Goal: Task Accomplishment & Management: Manage account settings

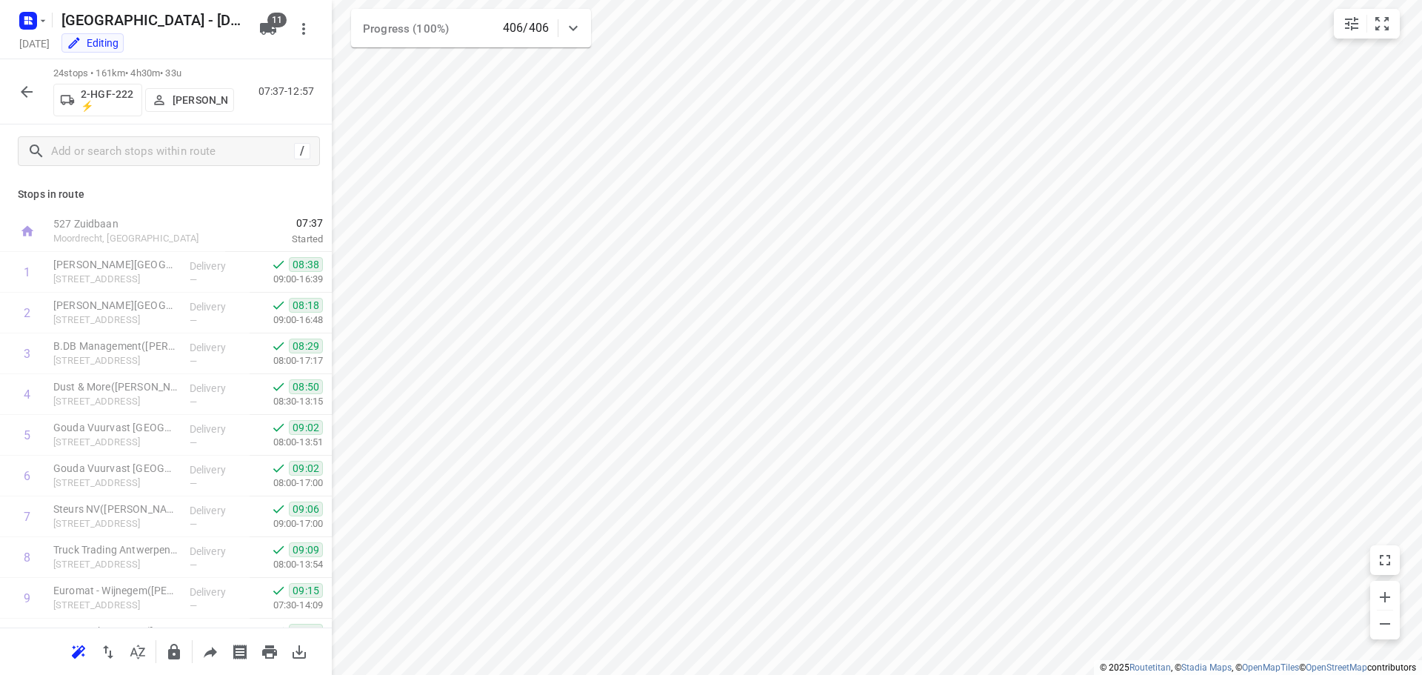
click at [25, 88] on icon "button" at bounding box center [27, 92] width 12 height 12
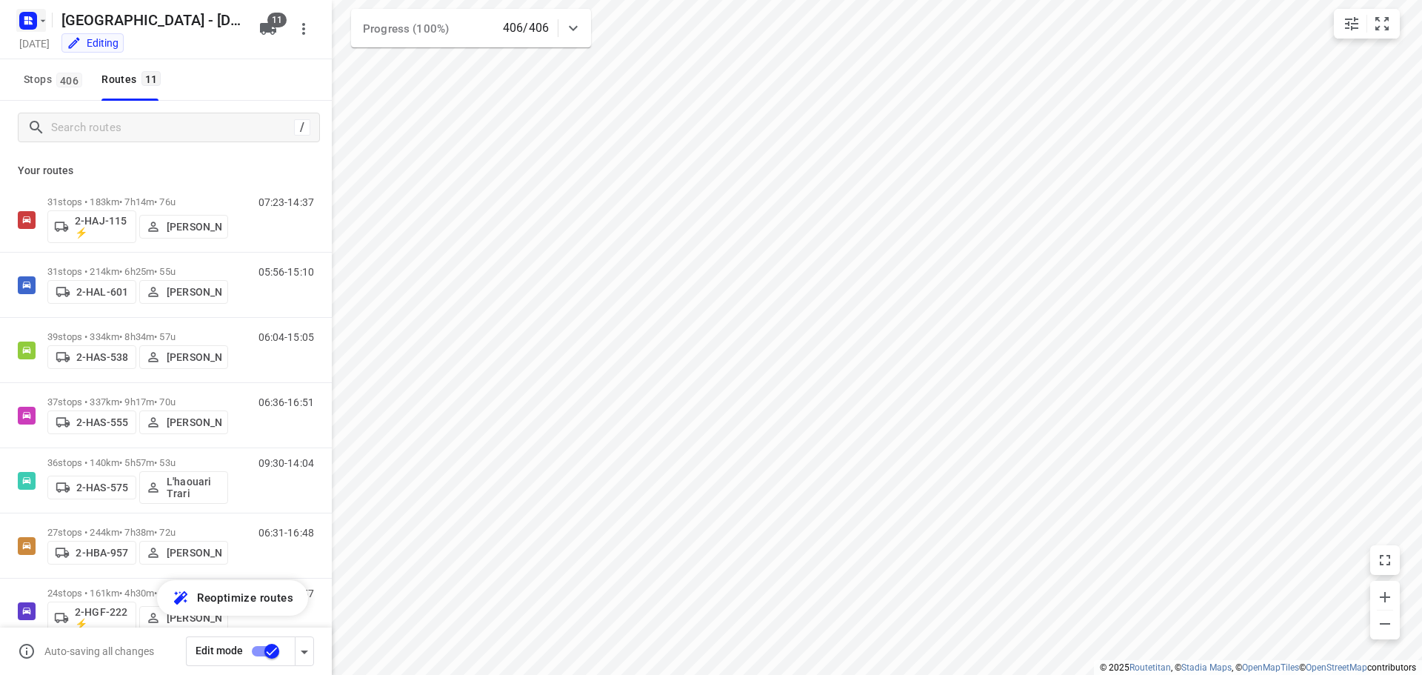
click at [30, 24] on icon "button" at bounding box center [31, 23] width 4 height 4
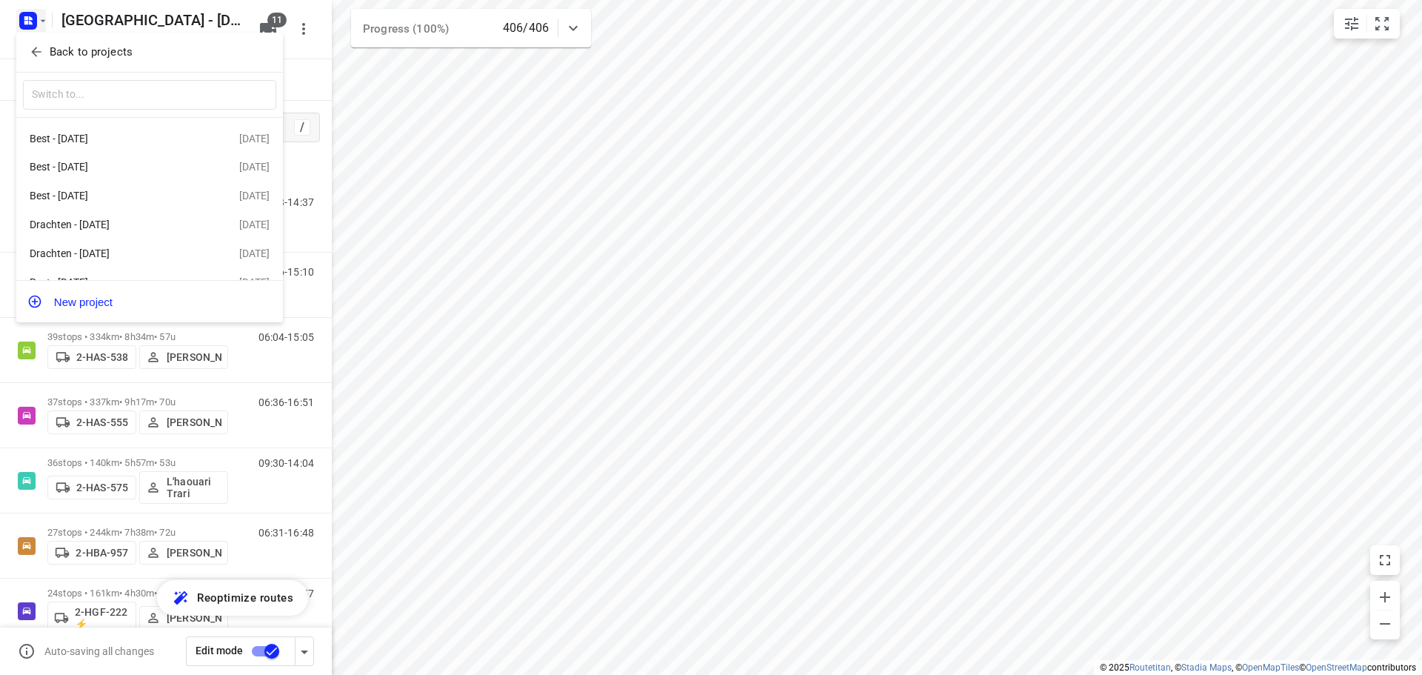
click at [73, 50] on p "Back to projects" at bounding box center [91, 52] width 83 height 17
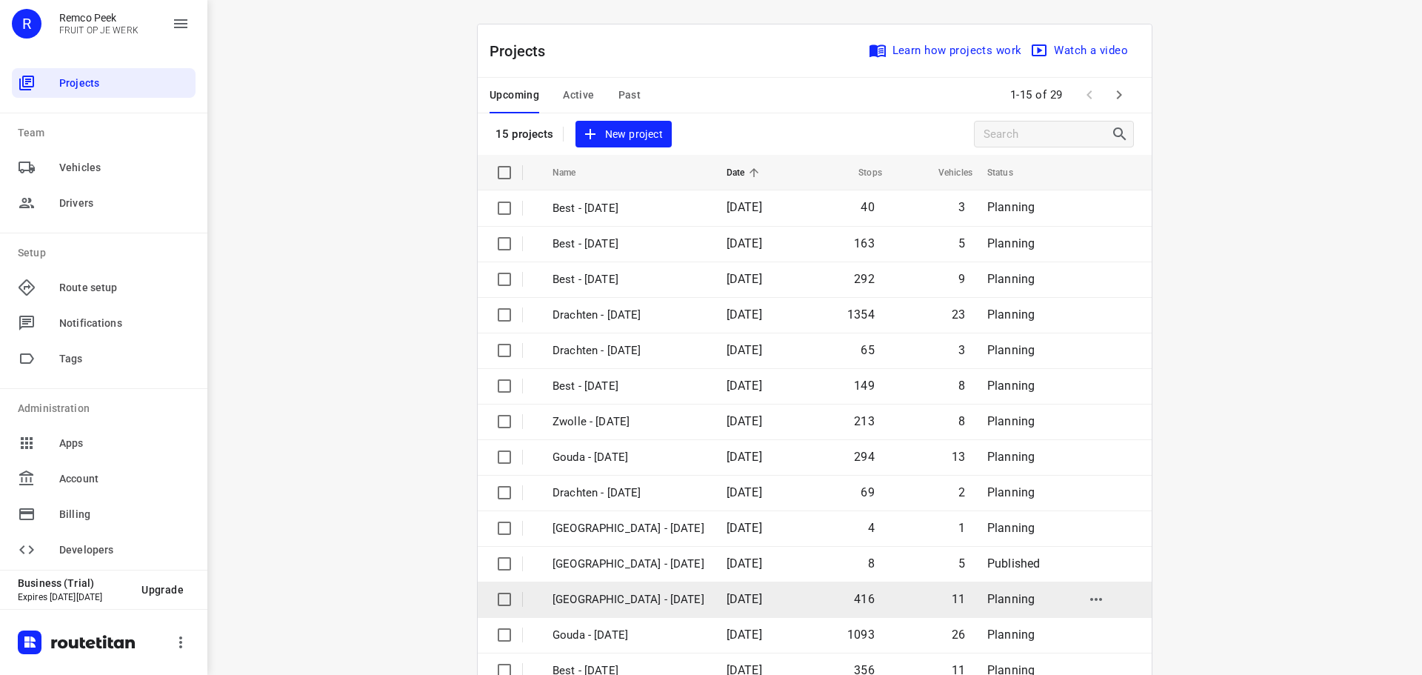
scroll to position [74, 0]
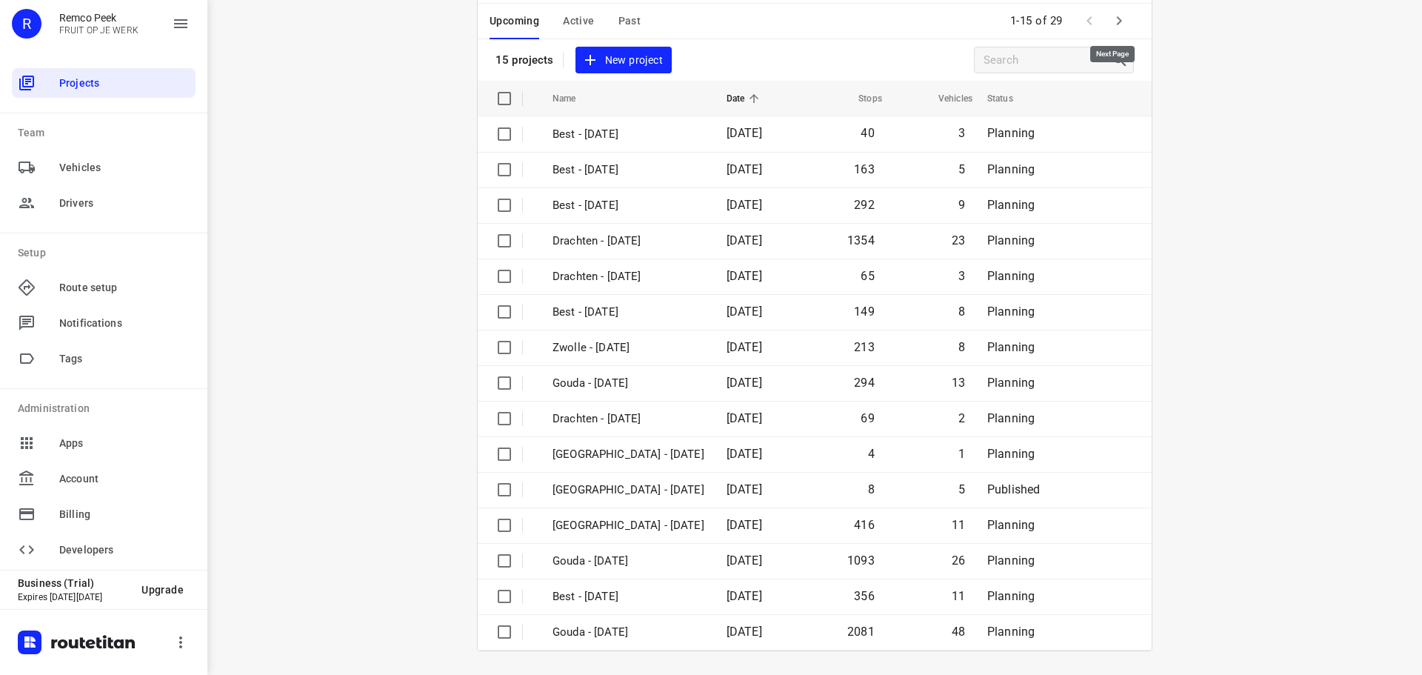
click at [1110, 18] on icon "button" at bounding box center [1119, 21] width 18 height 18
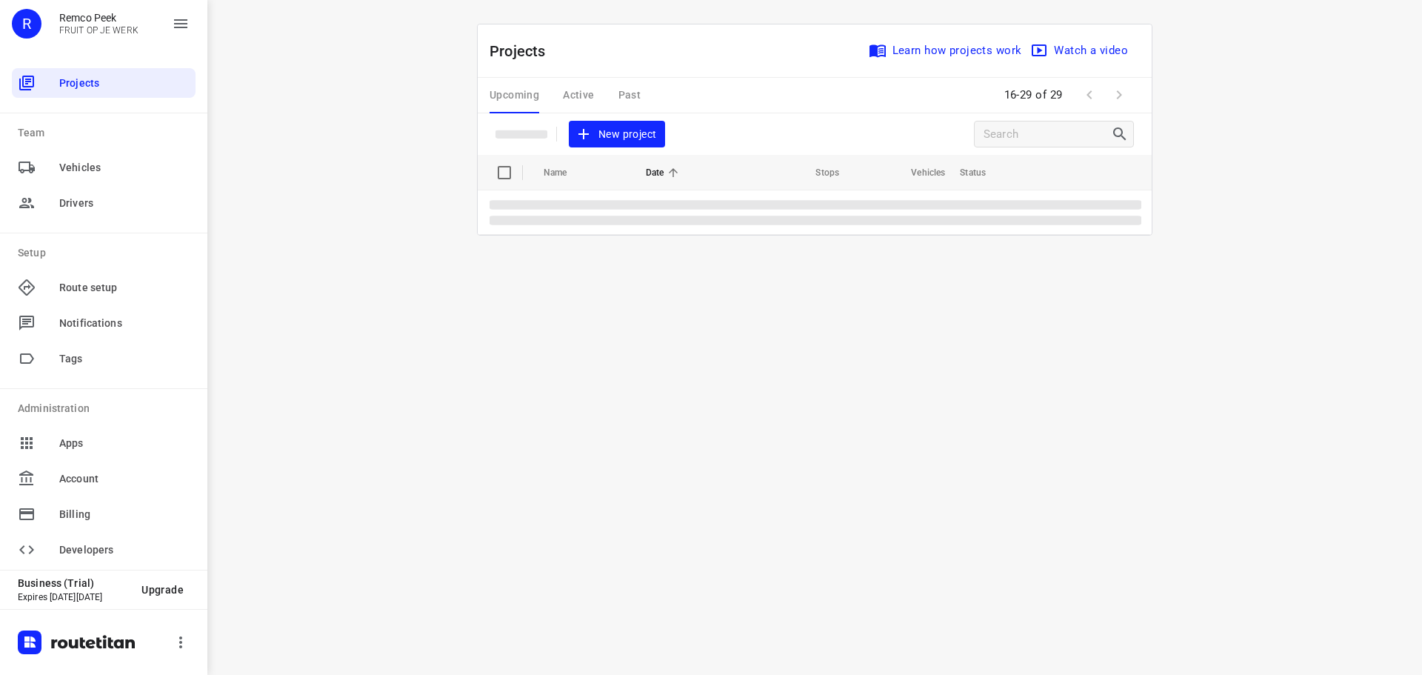
scroll to position [0, 0]
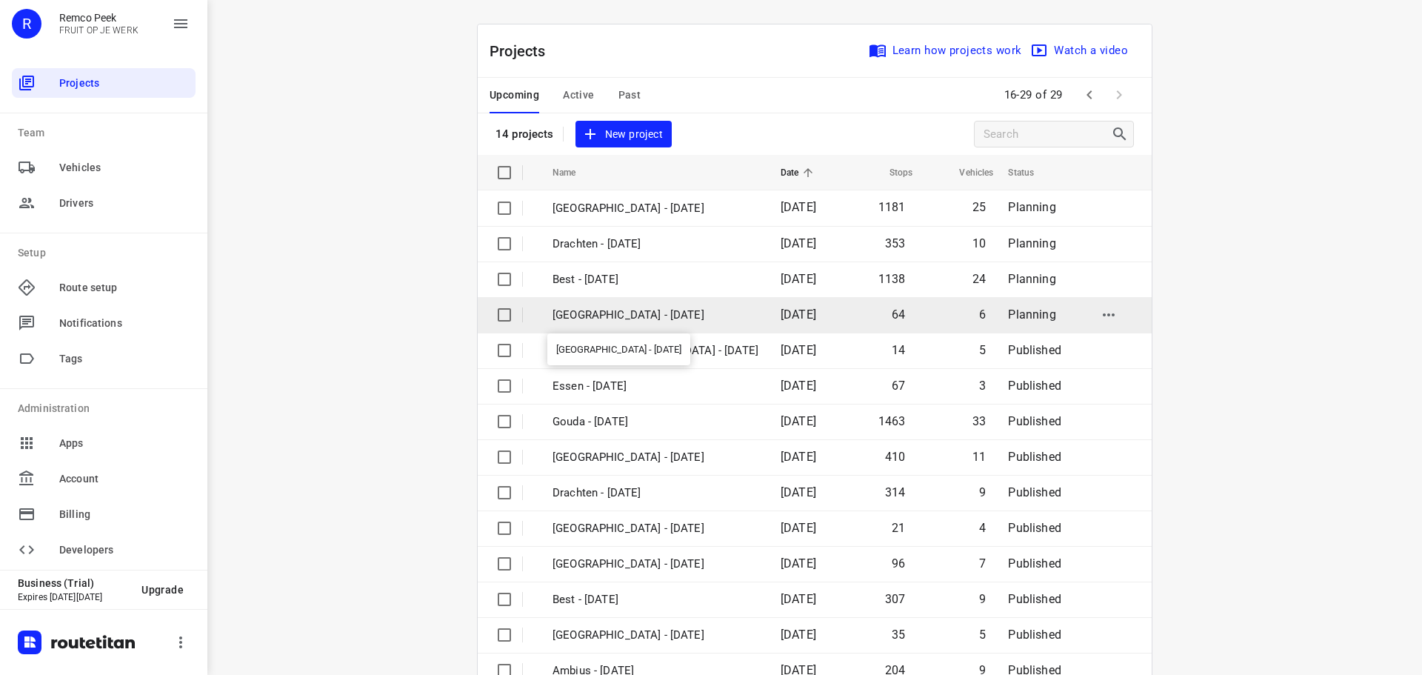
click at [590, 310] on p "[GEOGRAPHIC_DATA] - [DATE]" at bounding box center [656, 315] width 206 height 17
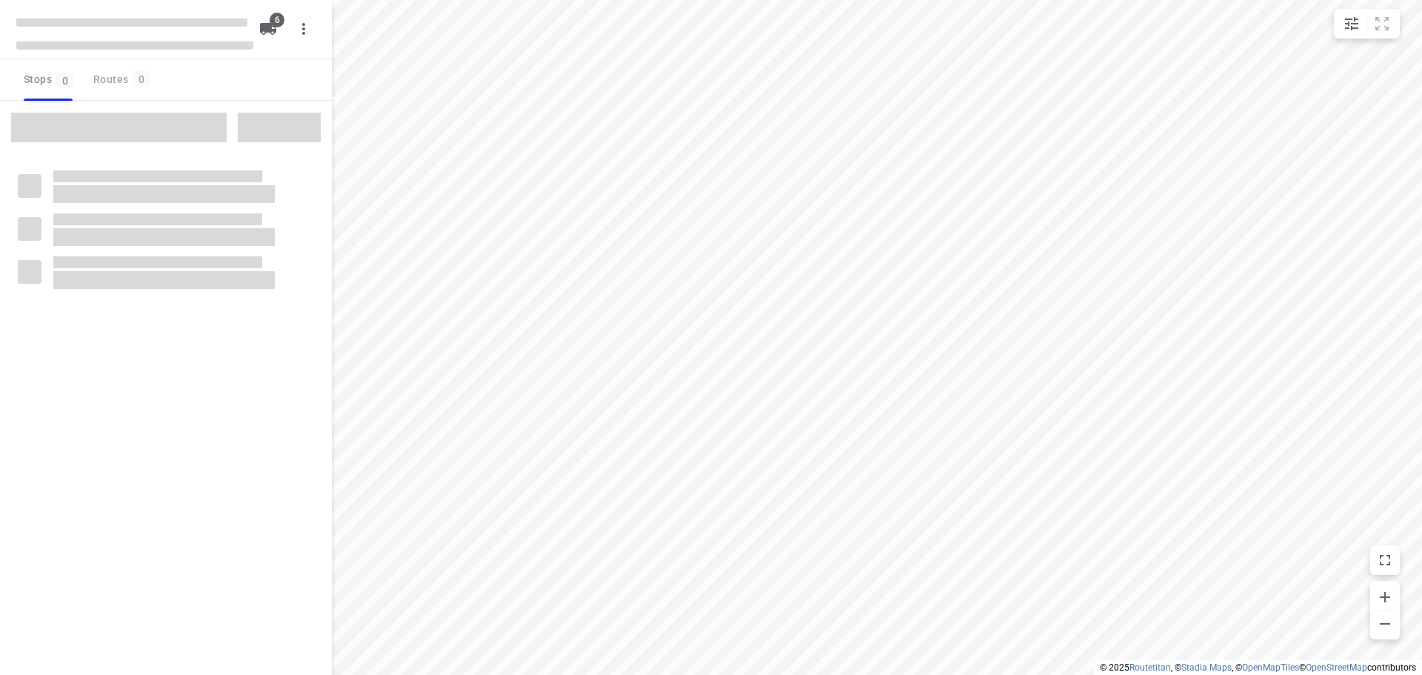
checkbox input "true"
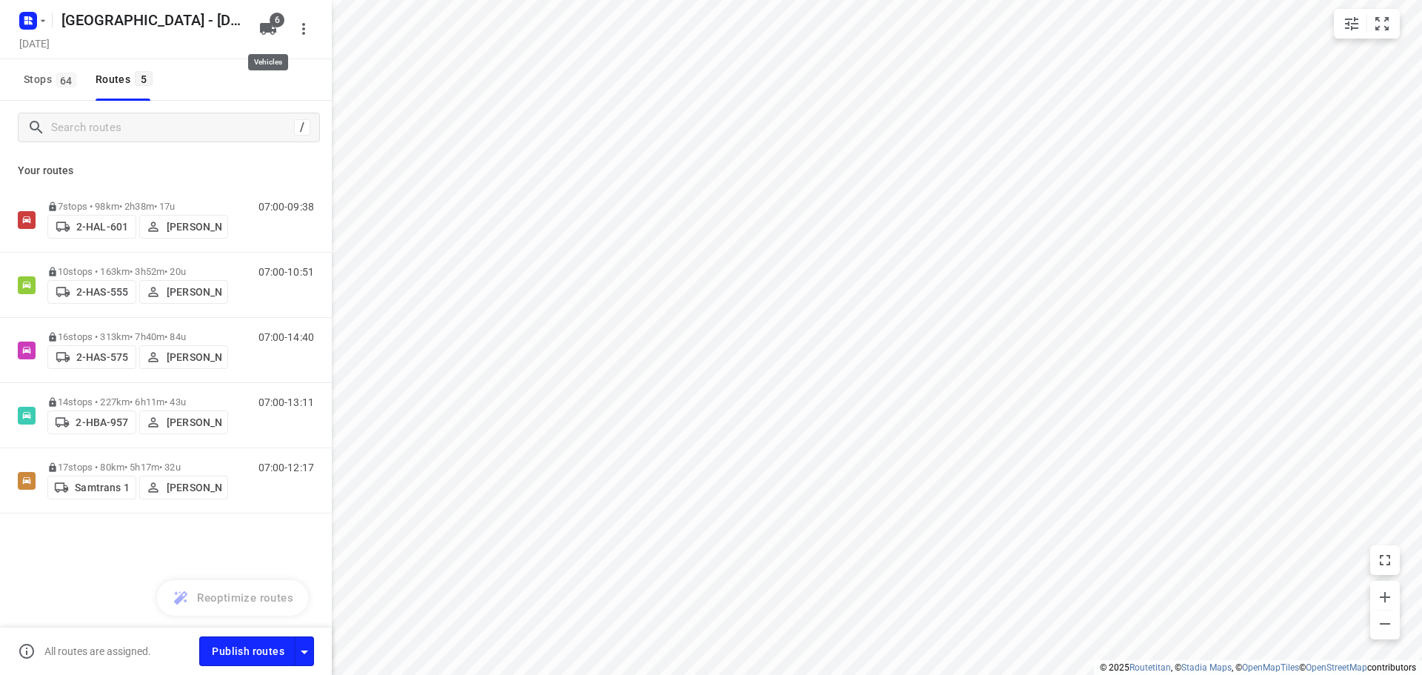
click at [269, 26] on icon "button" at bounding box center [268, 29] width 16 height 12
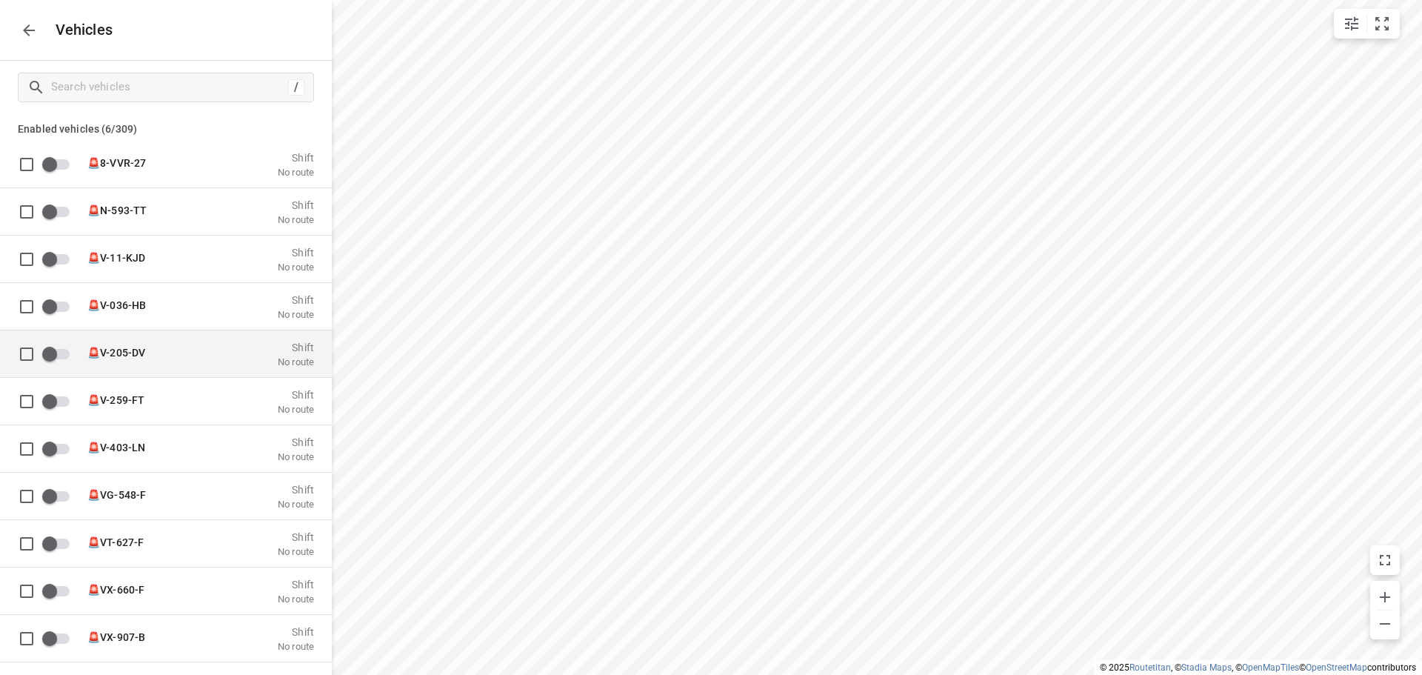
scroll to position [370, 0]
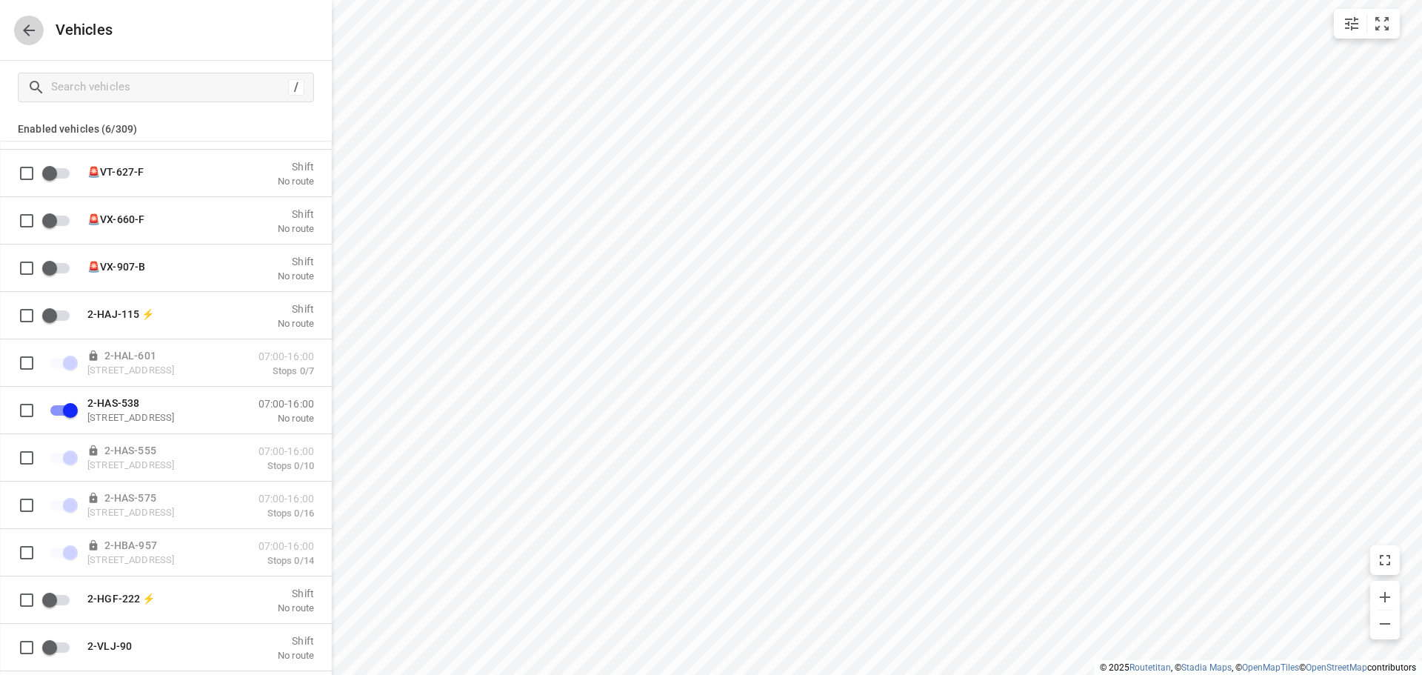
click at [26, 24] on icon "button" at bounding box center [29, 30] width 18 height 18
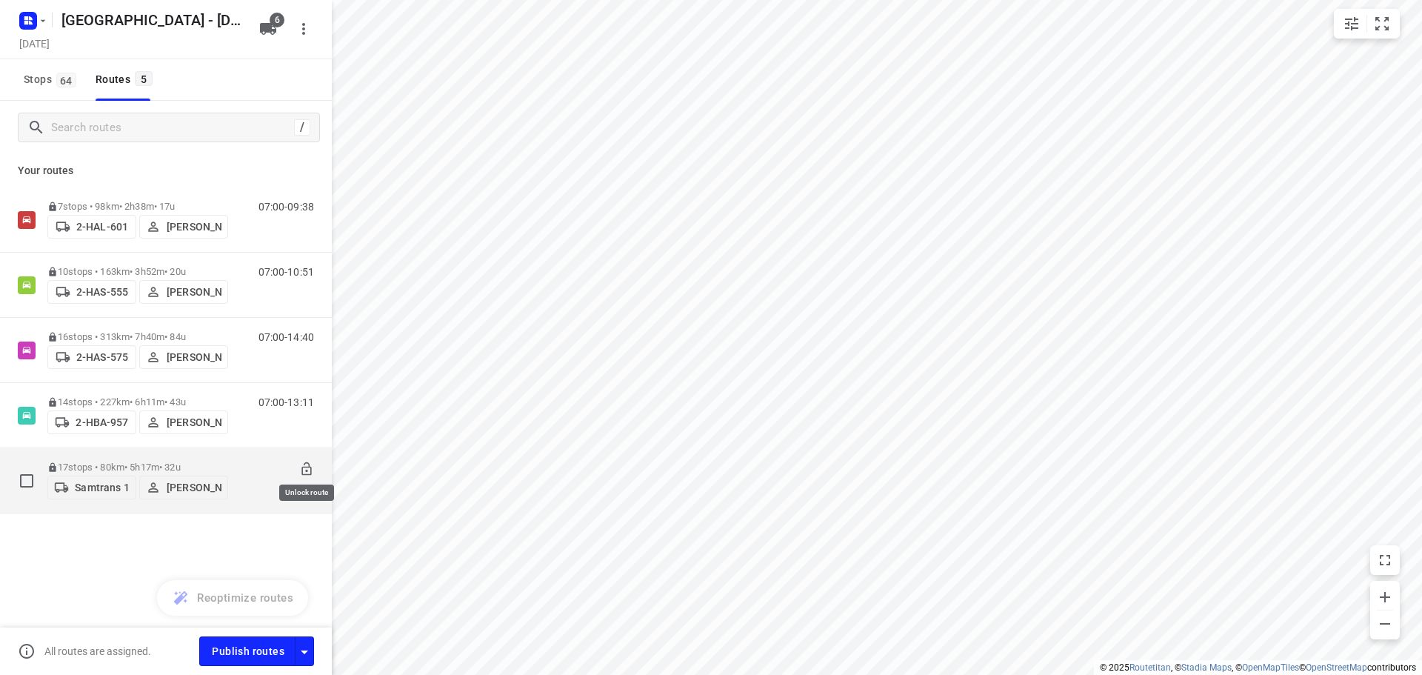
click at [306, 462] on icon at bounding box center [306, 469] width 15 height 15
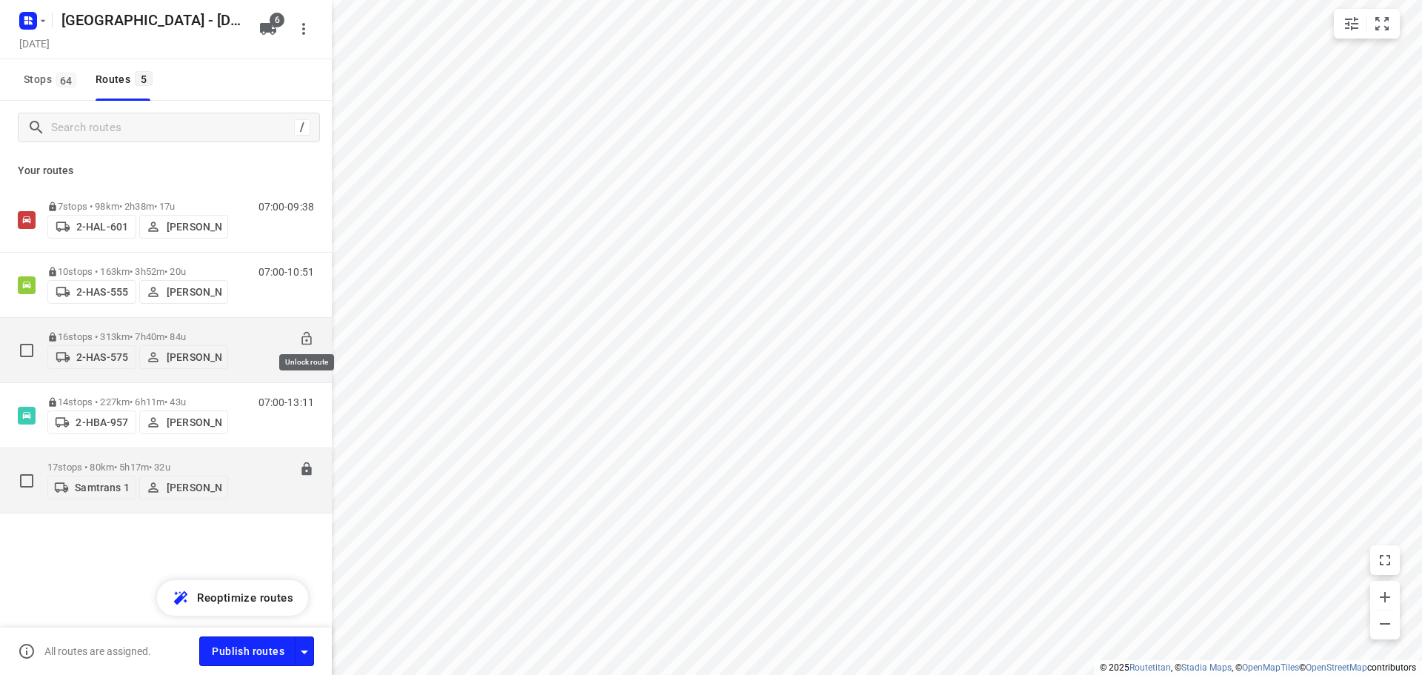
click at [305, 334] on icon at bounding box center [306, 338] width 15 height 15
click at [99, 332] on p "16 stops • 313km • 7h40m • 84u" at bounding box center [137, 336] width 181 height 11
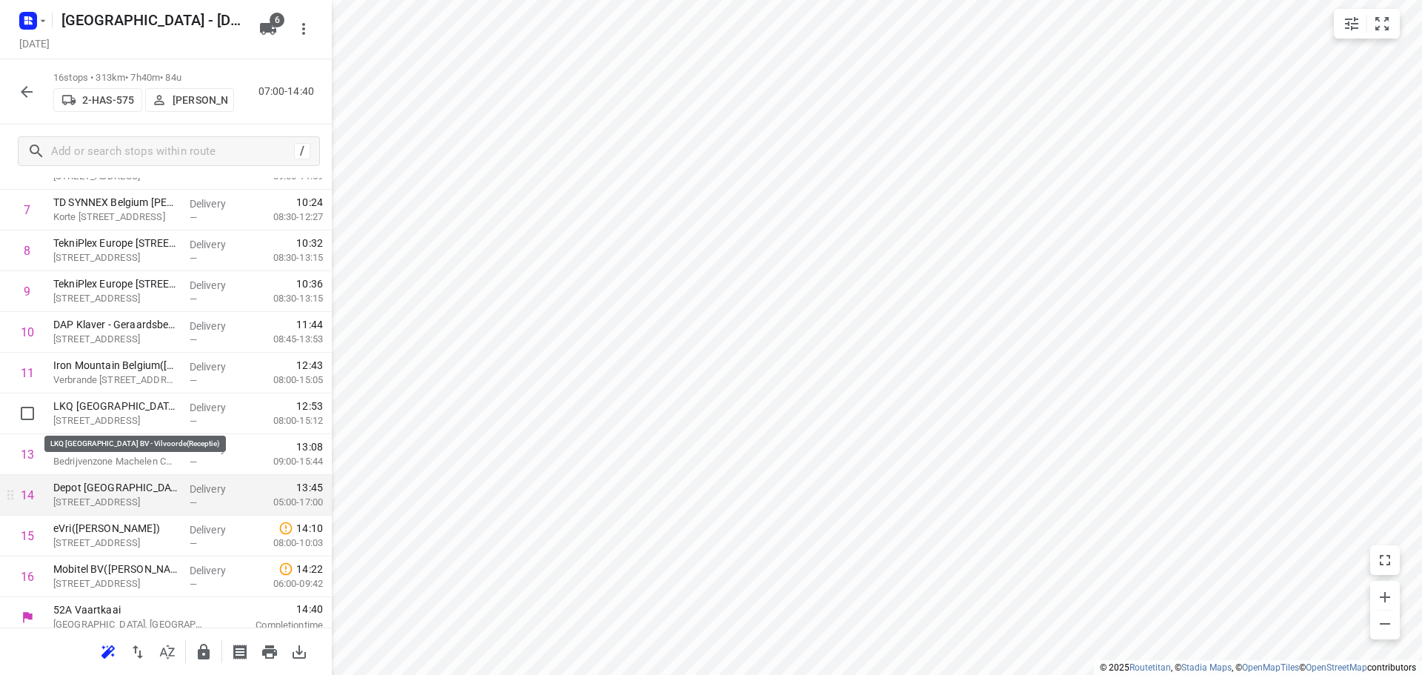
scroll to position [317, 0]
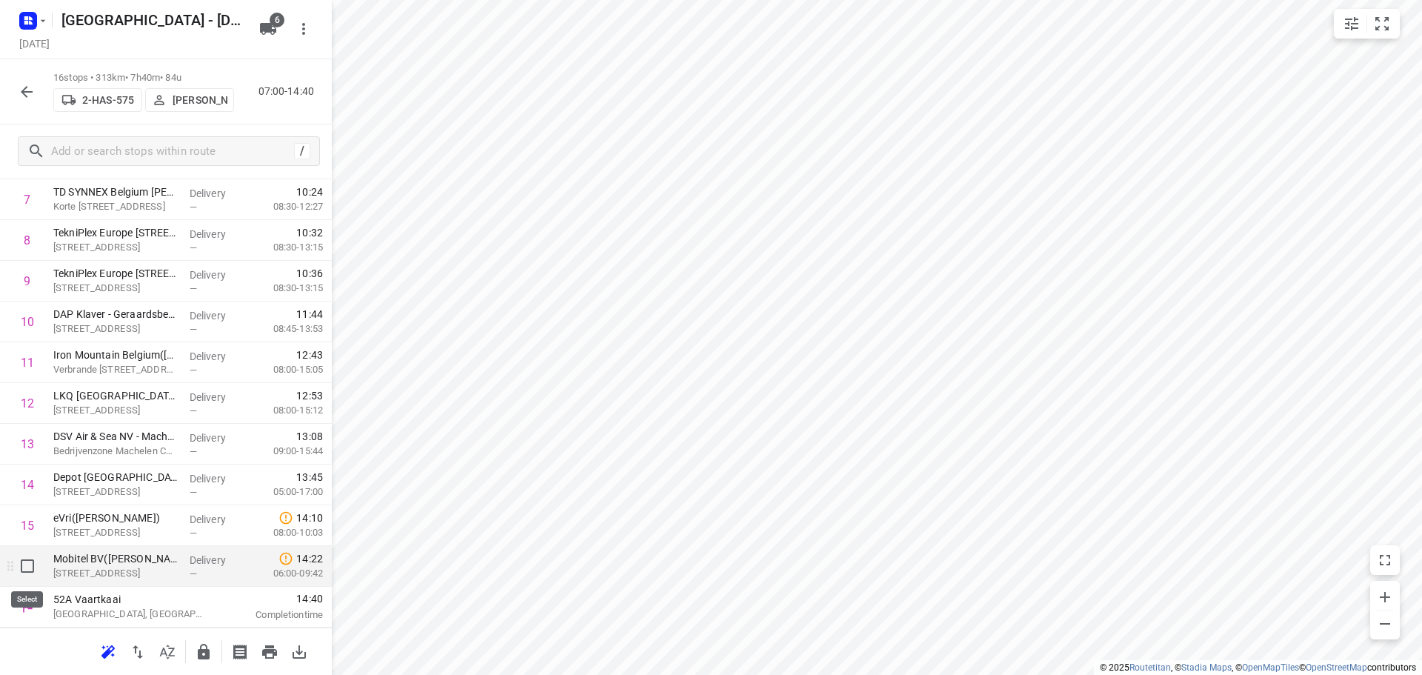
click at [31, 568] on input "checkbox" at bounding box center [28, 566] width 30 height 30
checkbox input "true"
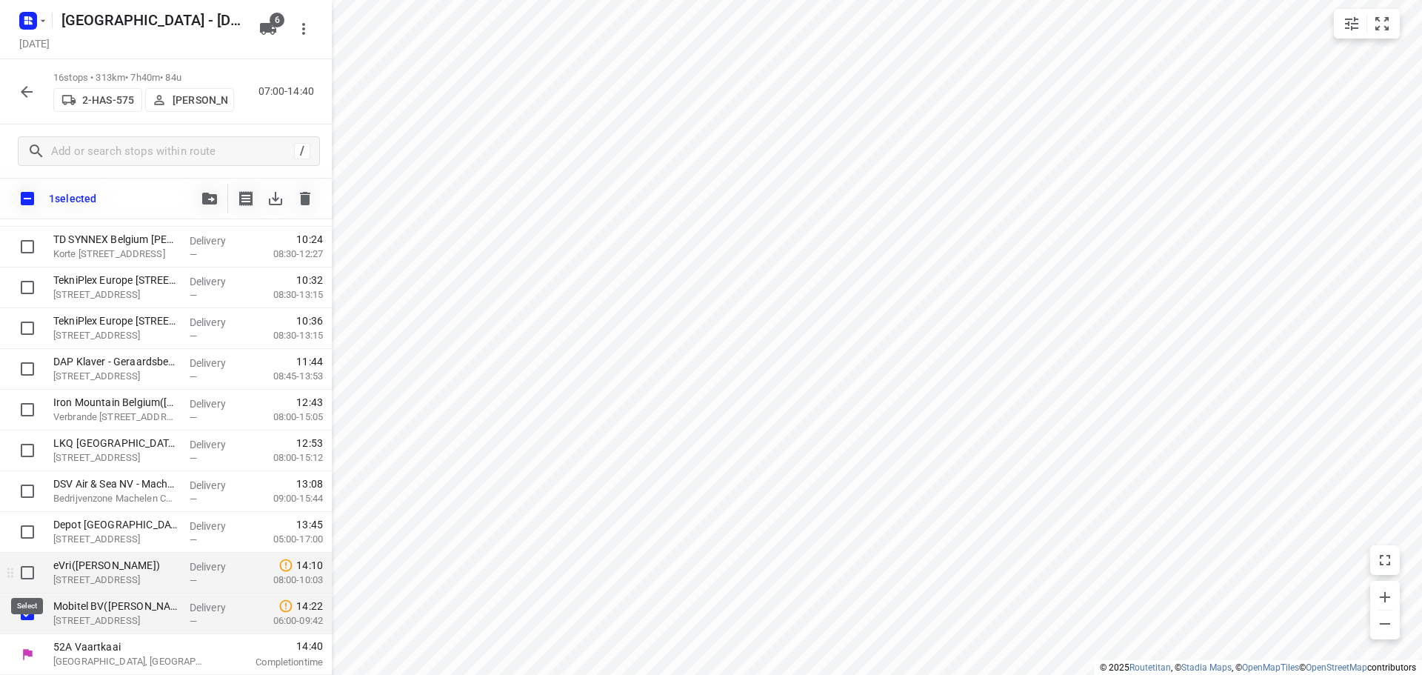
scroll to position [311, 0]
click at [30, 573] on input "checkbox" at bounding box center [28, 573] width 30 height 30
checkbox input "true"
click at [202, 202] on icon "button" at bounding box center [209, 199] width 15 height 12
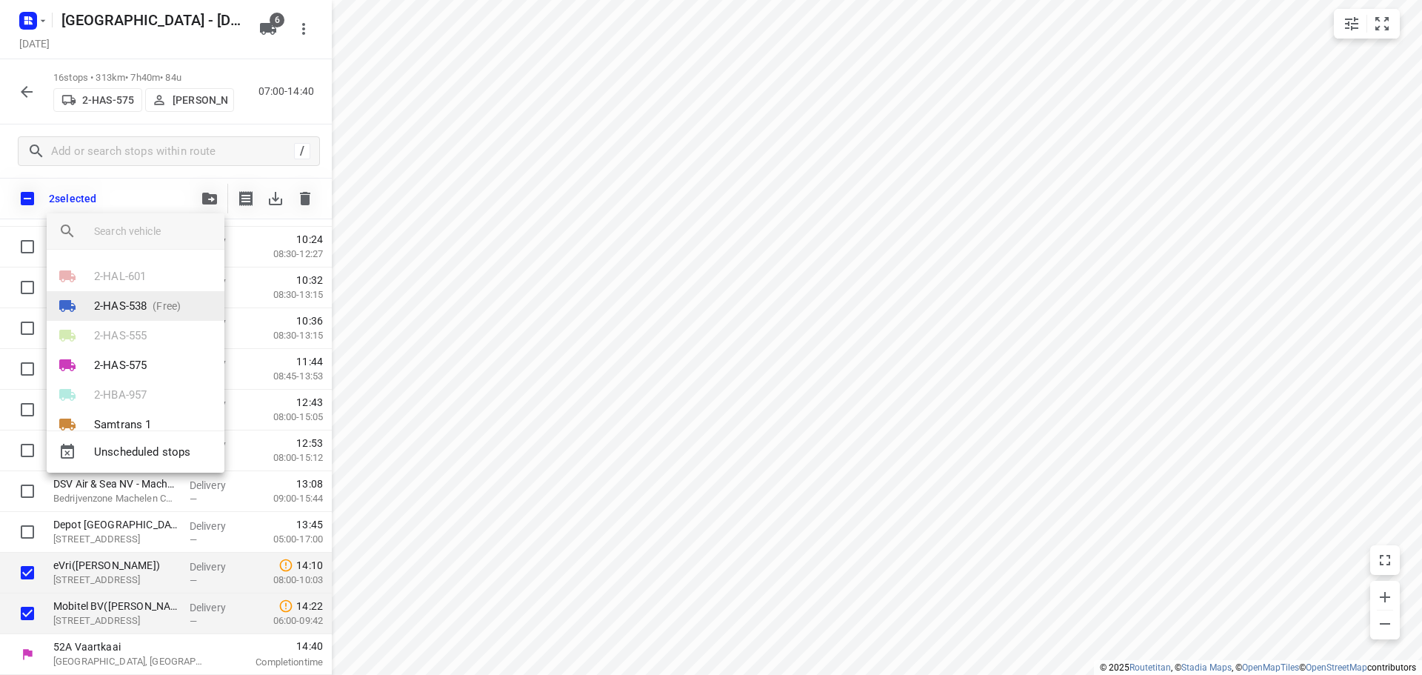
click at [121, 304] on p "2-HAS-538" at bounding box center [120, 306] width 53 height 17
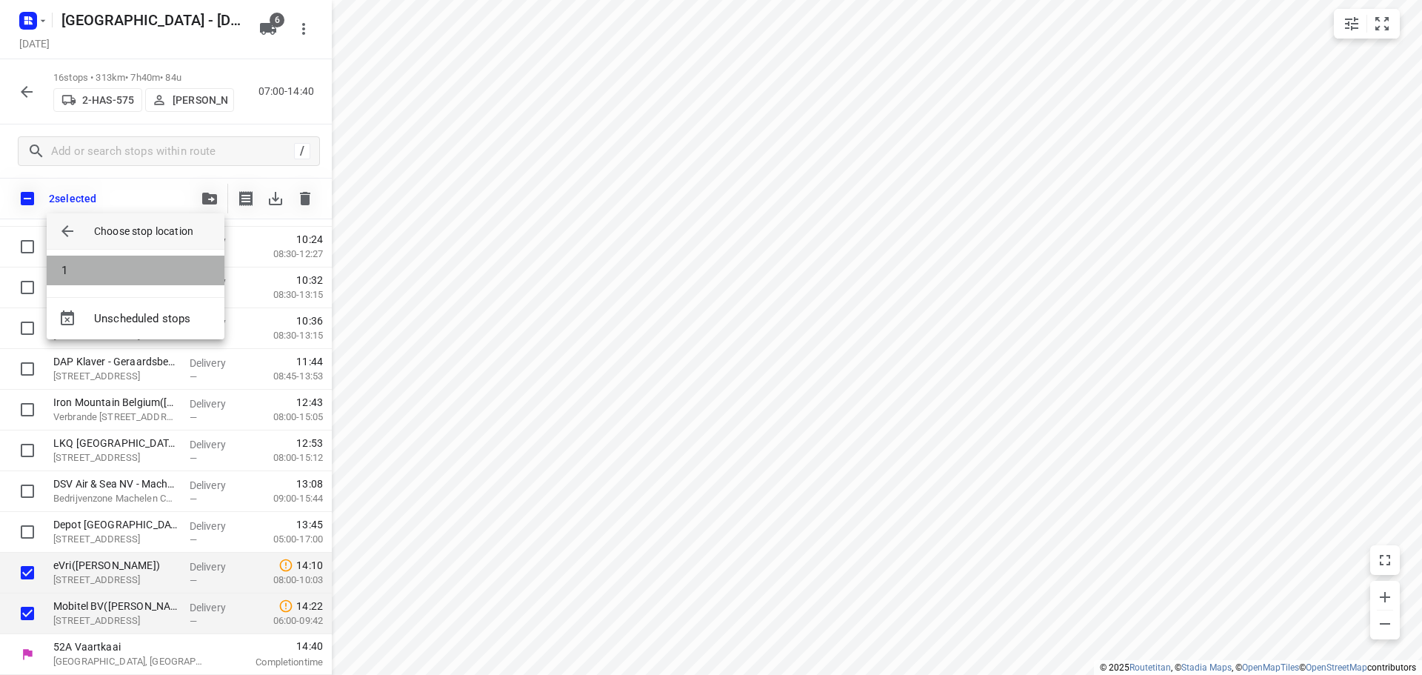
click at [78, 267] on li "1" at bounding box center [136, 271] width 178 height 30
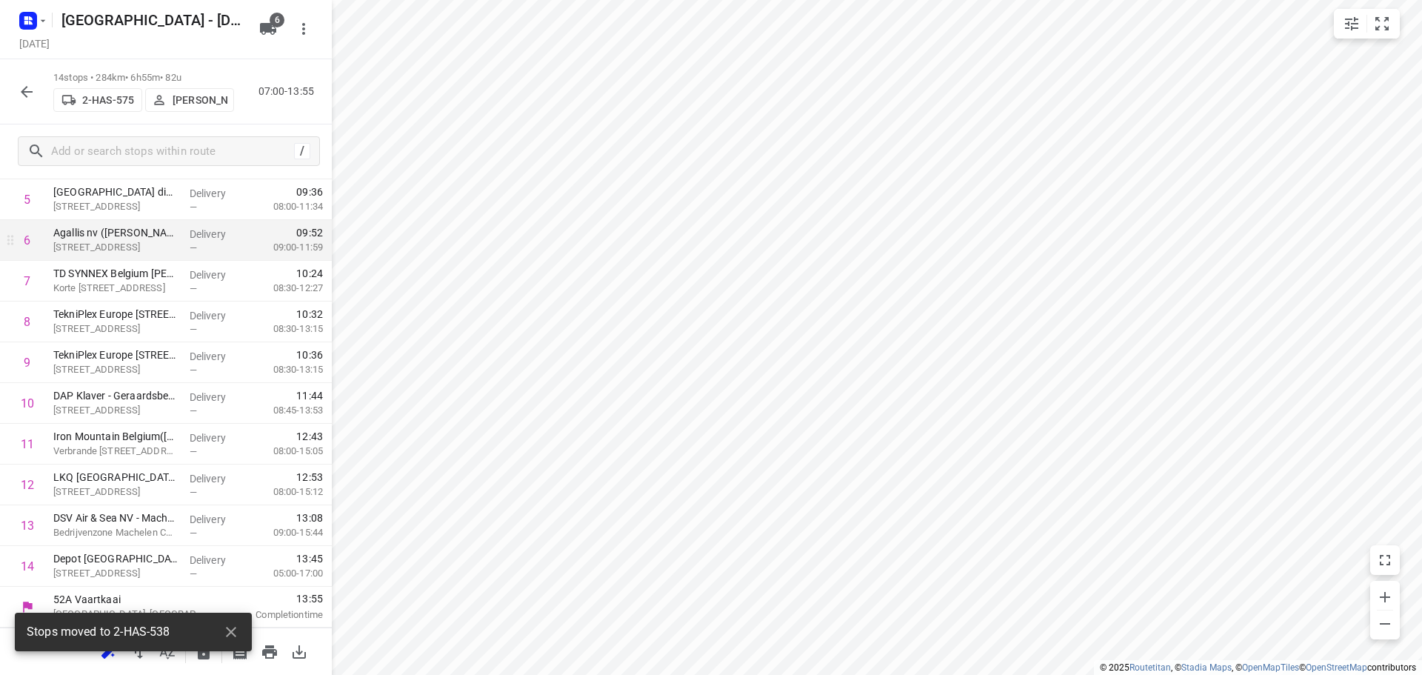
scroll to position [236, 0]
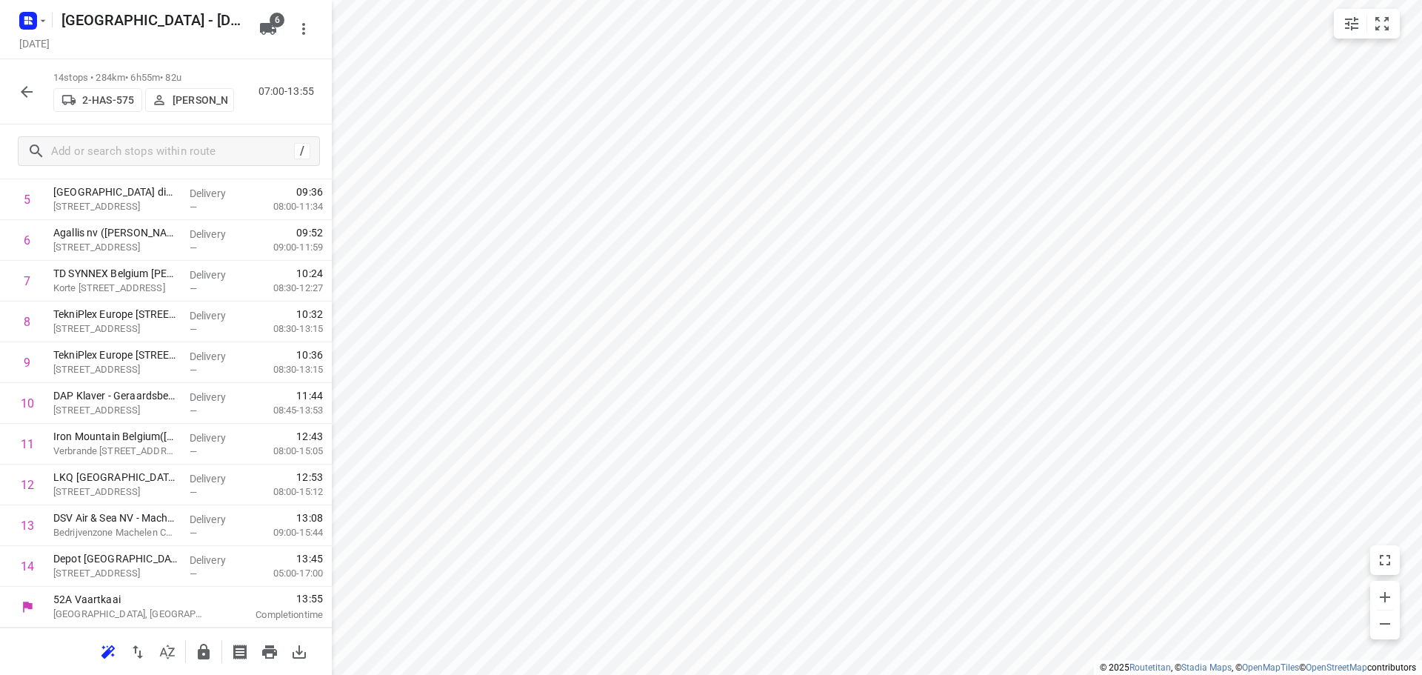
click at [24, 93] on icon "button" at bounding box center [27, 92] width 12 height 12
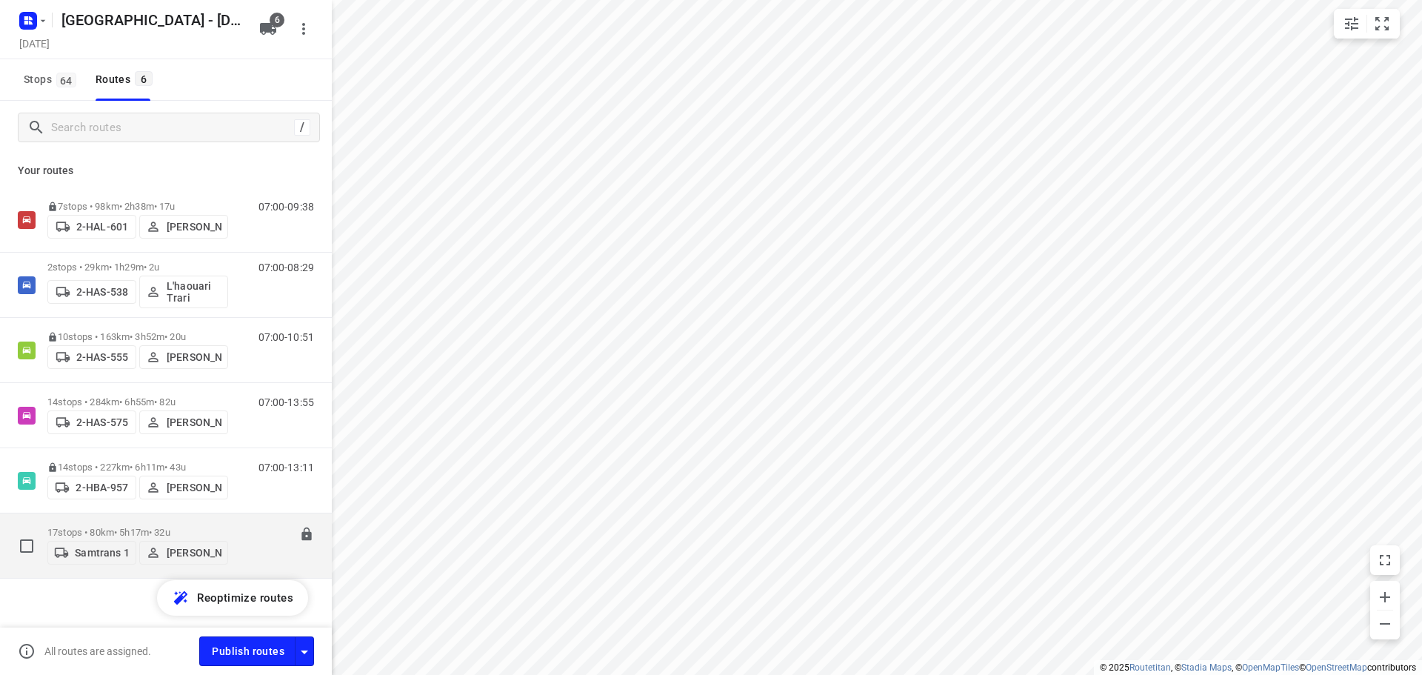
click at [97, 527] on p "17 stops • 80km • 5h17m • 32u" at bounding box center [137, 532] width 181 height 11
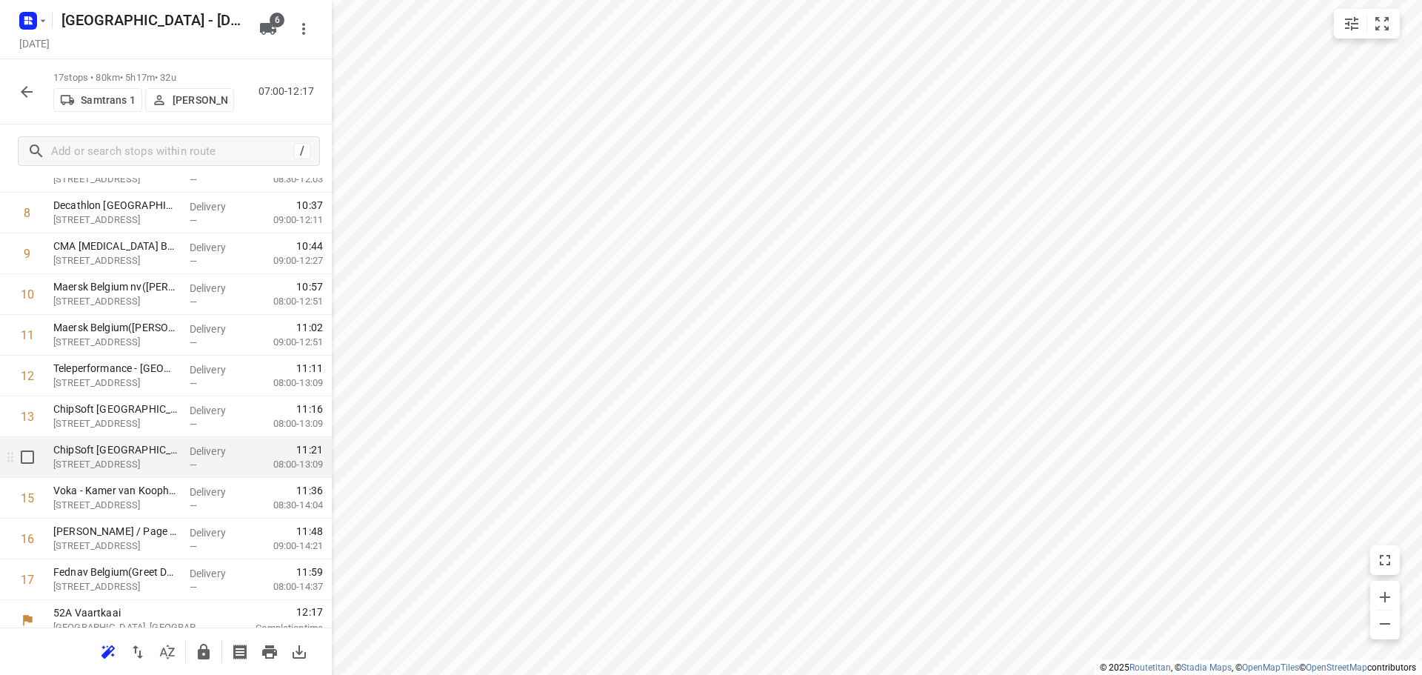
scroll to position [358, 0]
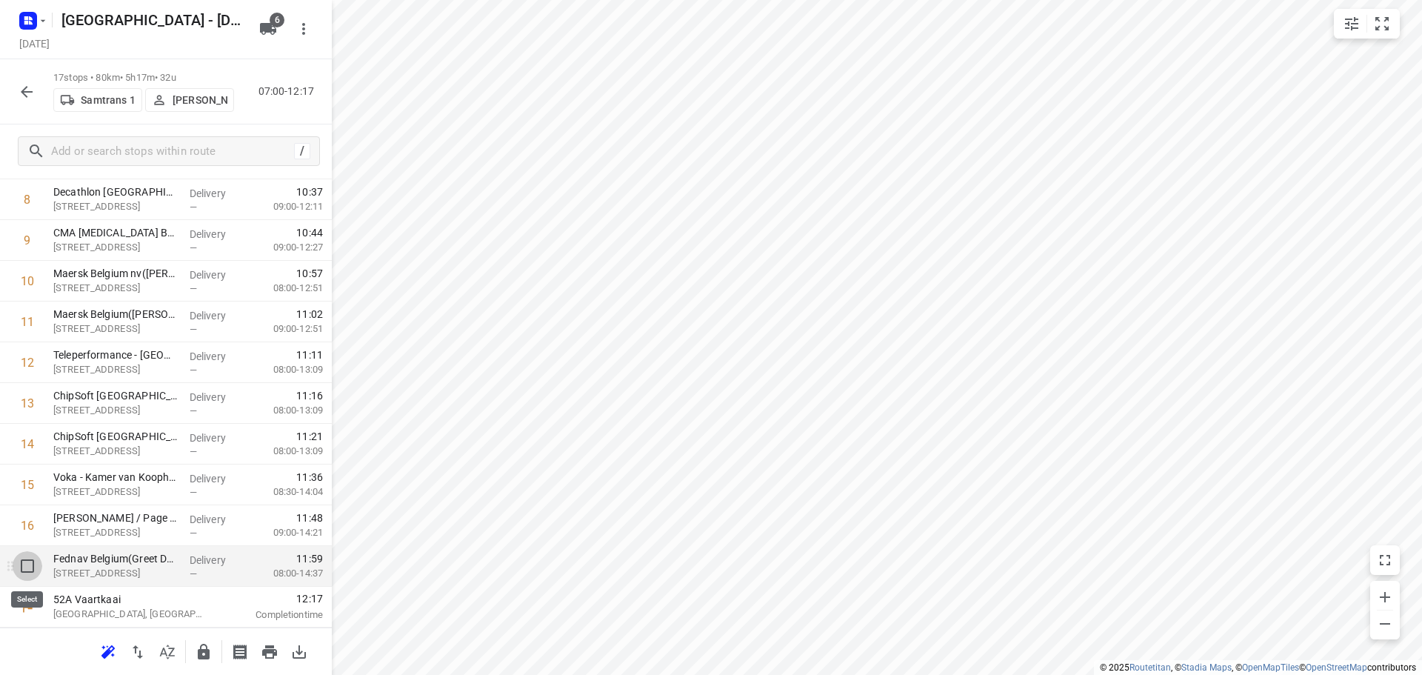
click at [24, 567] on input "checkbox" at bounding box center [28, 566] width 30 height 30
checkbox input "true"
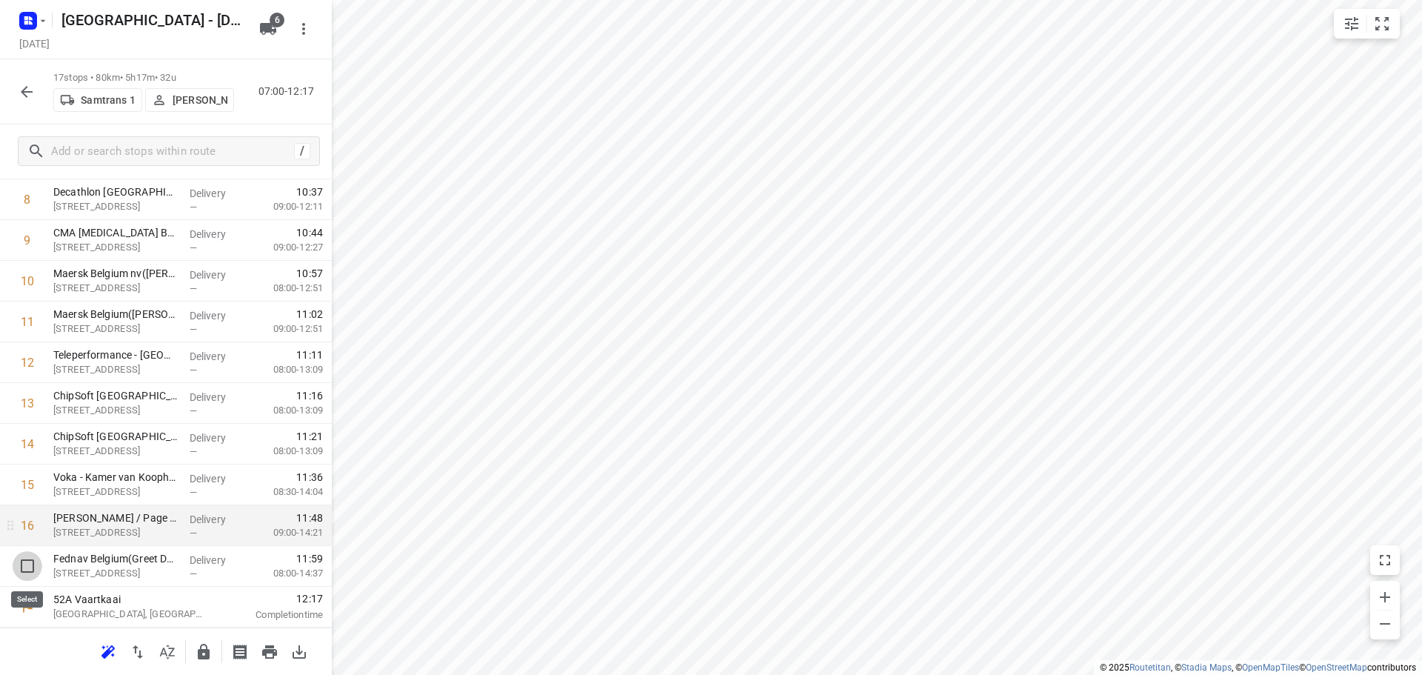
scroll to position [352, 0]
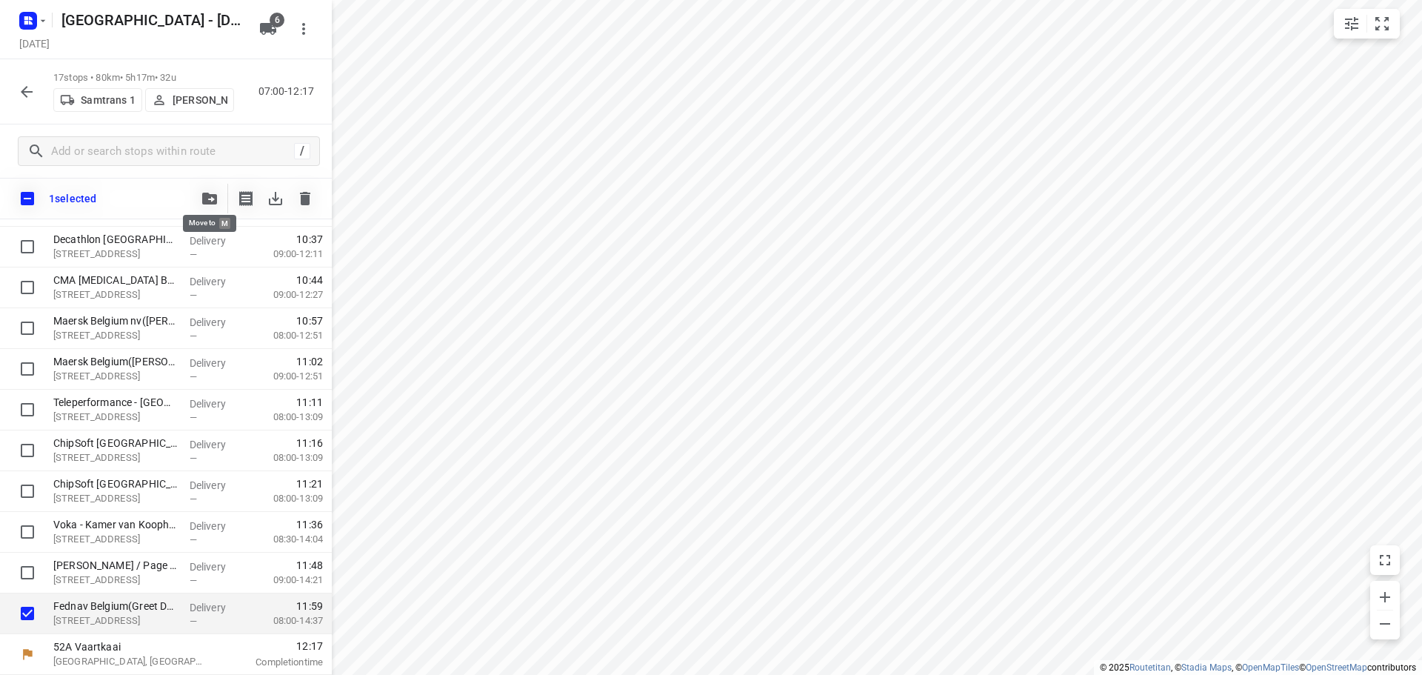
click at [206, 198] on icon "button" at bounding box center [209, 199] width 15 height 12
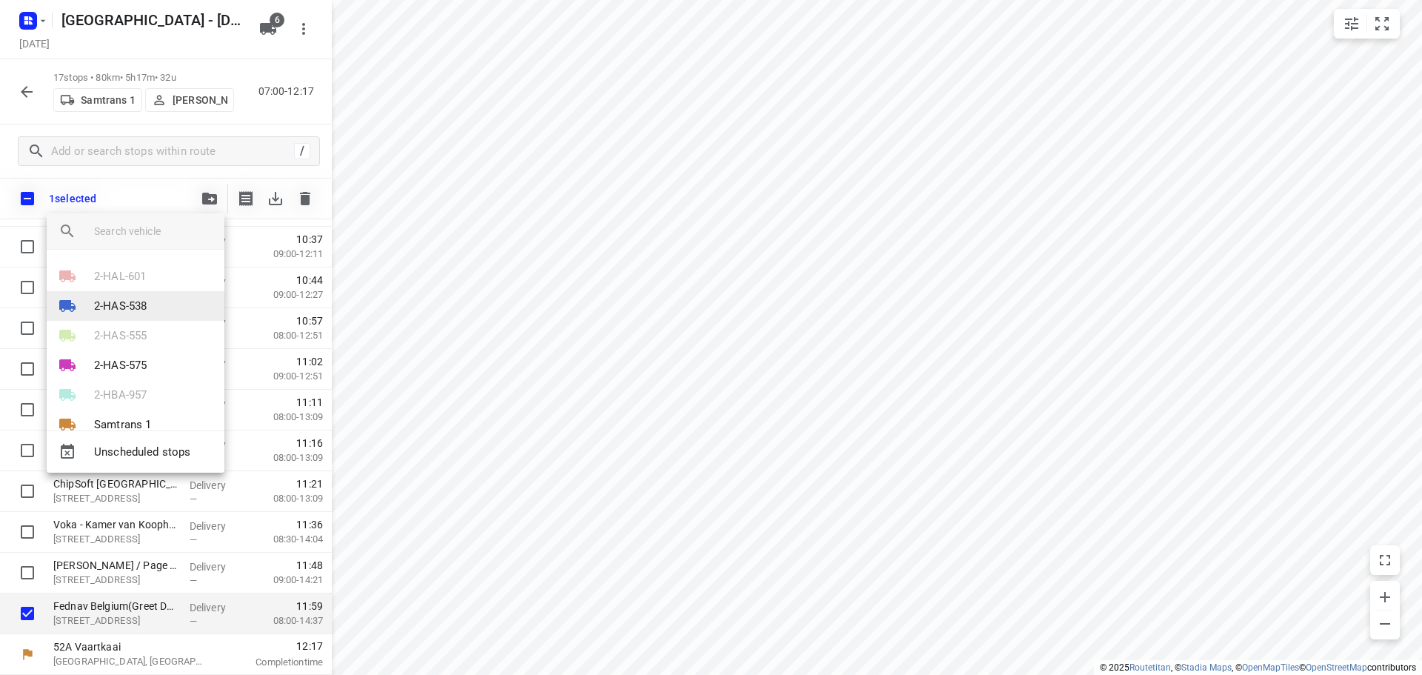
click at [123, 304] on p "2-HAS-538" at bounding box center [120, 306] width 53 height 17
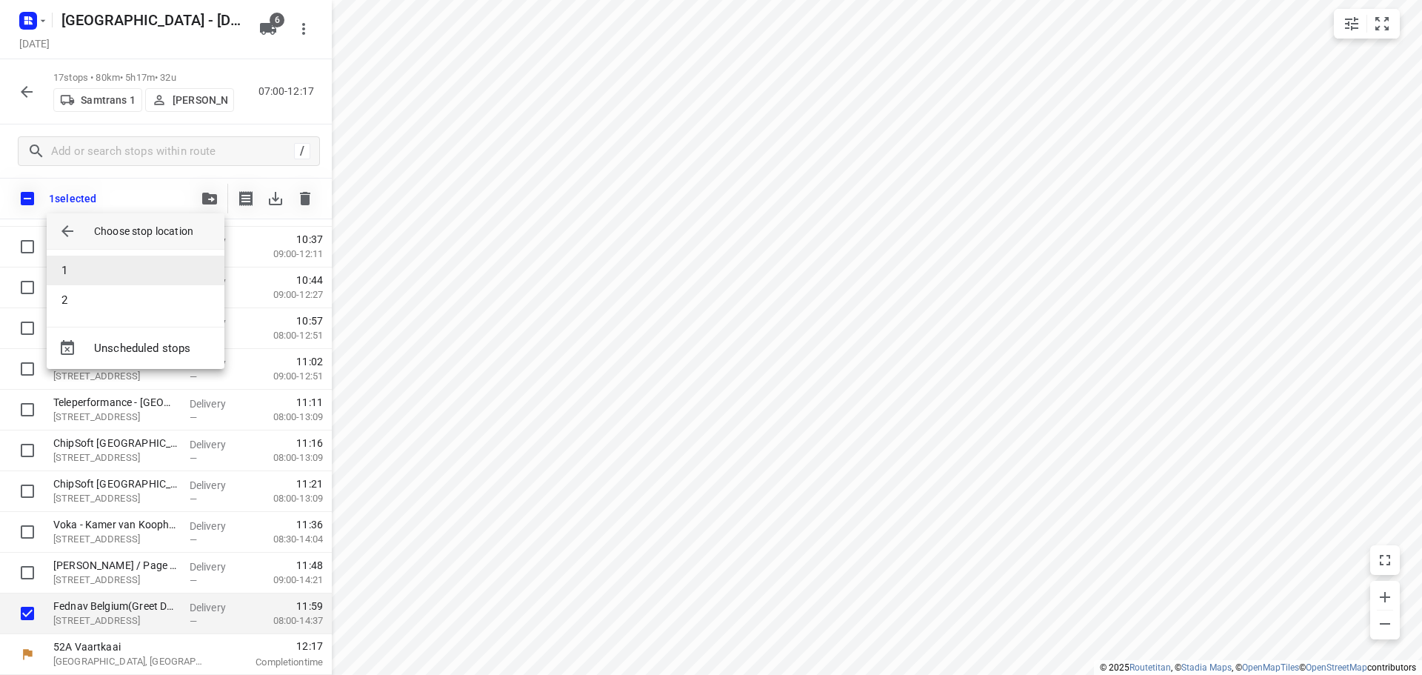
click at [87, 267] on li "1" at bounding box center [136, 271] width 178 height 30
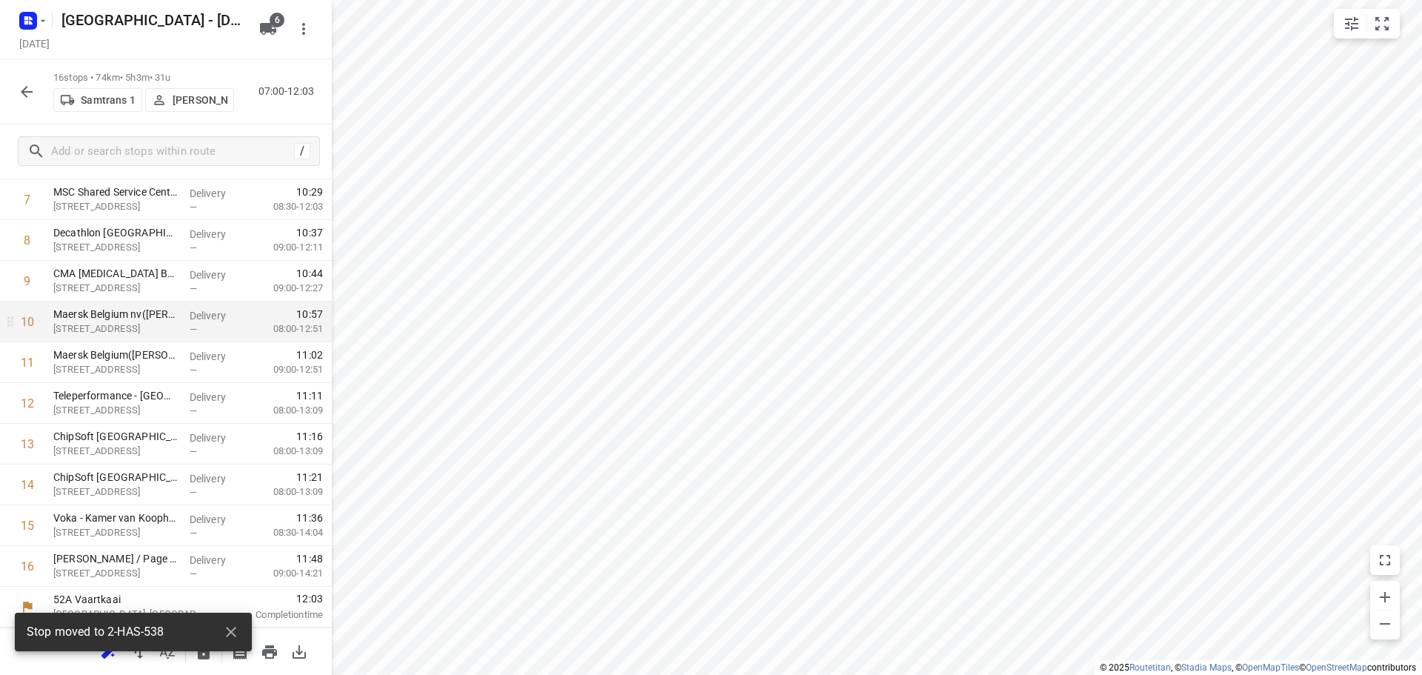
scroll to position [317, 0]
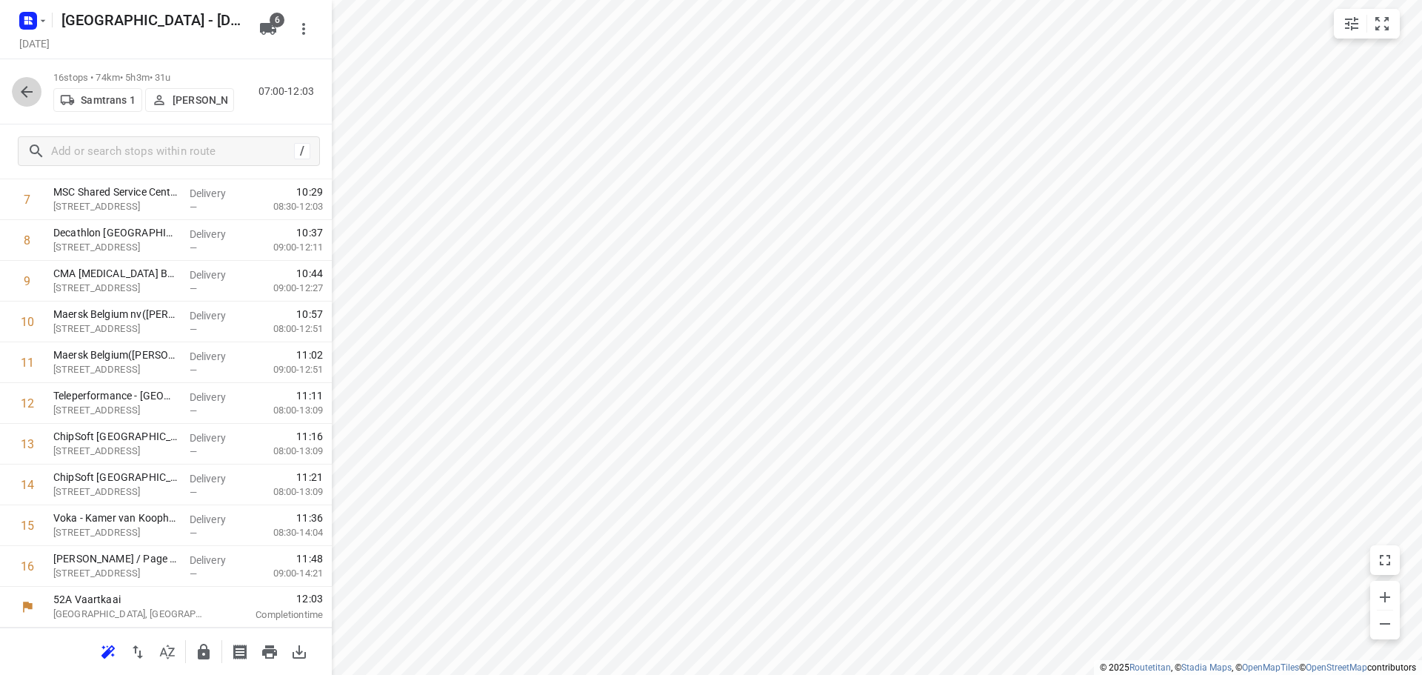
click at [24, 92] on icon "button" at bounding box center [27, 92] width 12 height 12
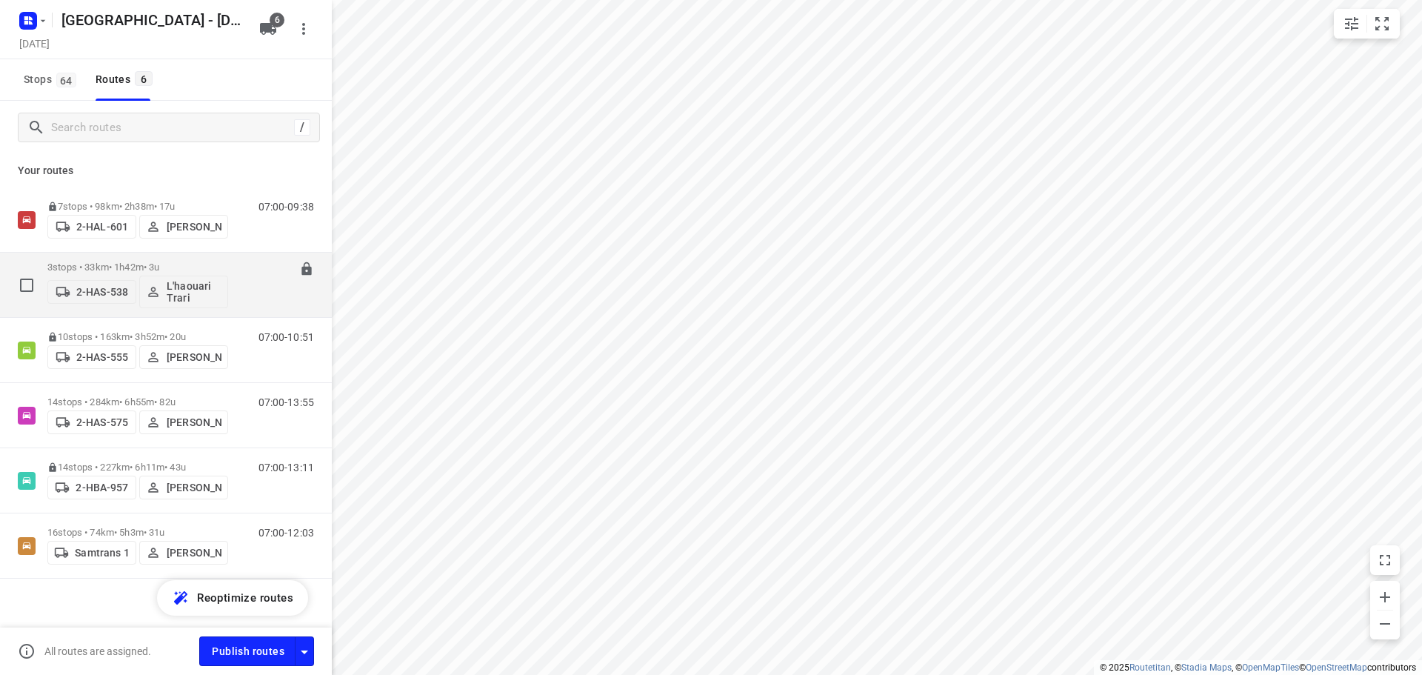
click at [93, 262] on p "3 stops • 33km • 1h42m • 3u" at bounding box center [137, 267] width 181 height 11
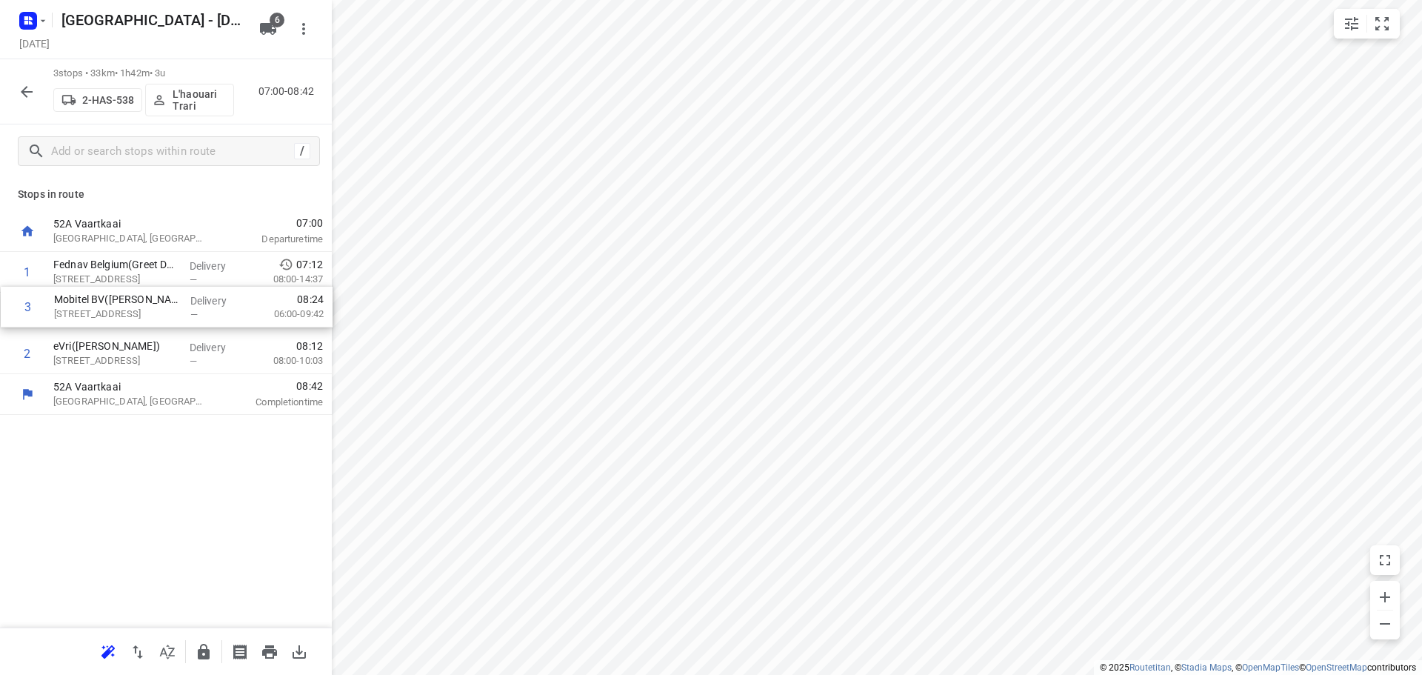
drag, startPoint x: 108, startPoint y: 358, endPoint x: 109, endPoint y: 306, distance: 51.9
click at [109, 306] on div "1 Fednav Belgium(Greet De Vilder) [STREET_ADDRESS] Delivery — 07:12 08:00-14:37…" at bounding box center [166, 313] width 332 height 122
click at [23, 93] on icon "button" at bounding box center [27, 92] width 12 height 12
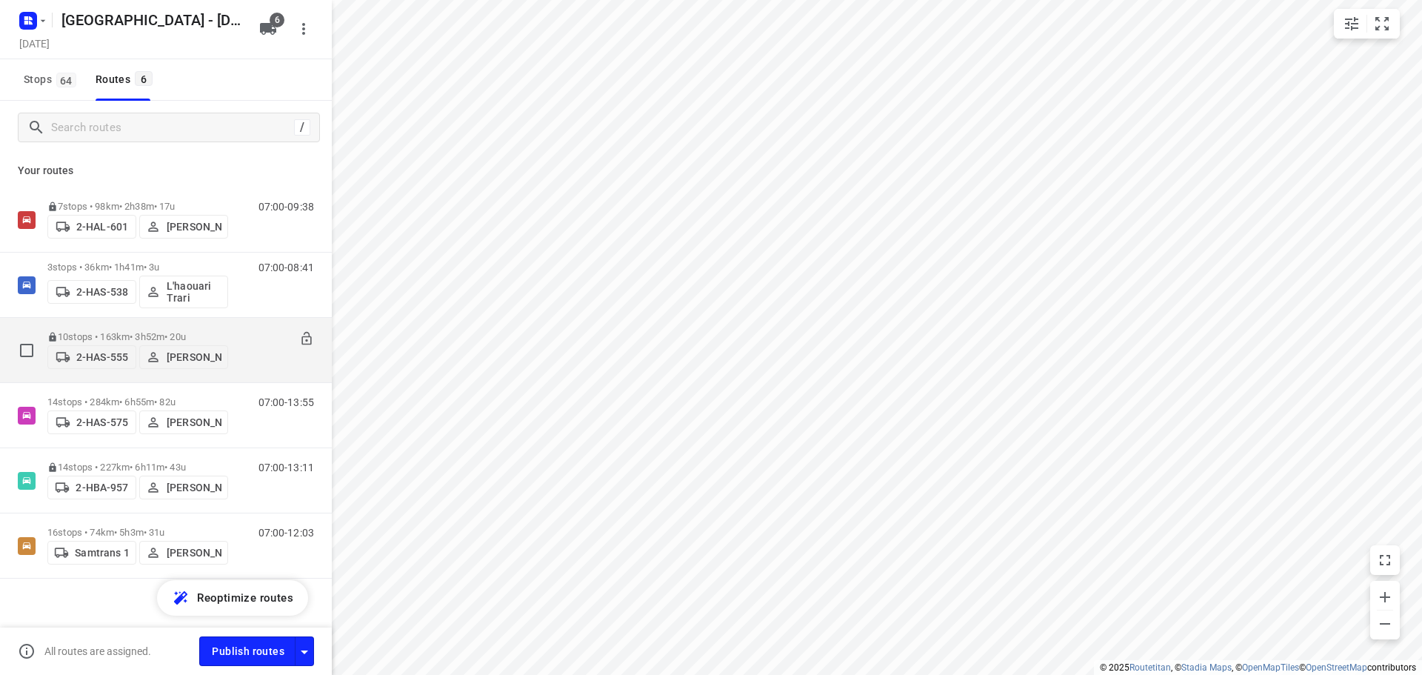
click at [98, 331] on p "10 stops • 163km • 3h52m • 20u" at bounding box center [137, 336] width 181 height 11
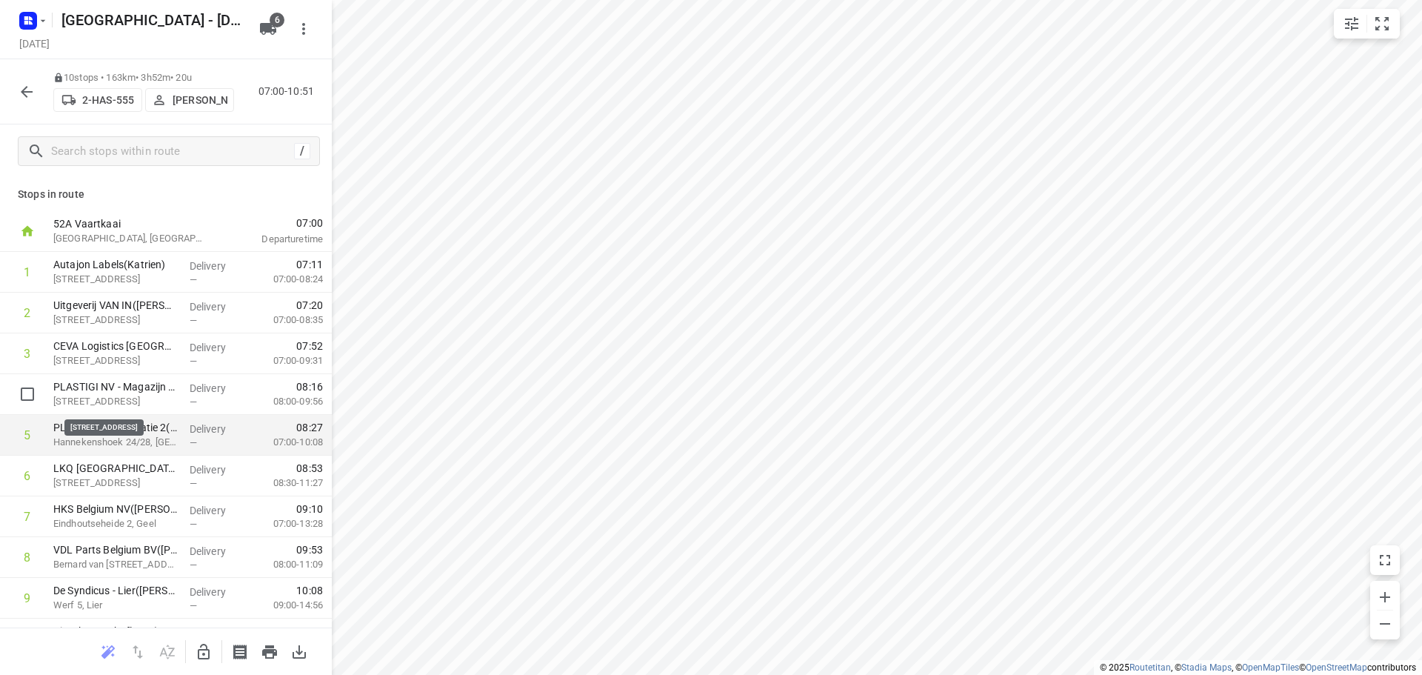
scroll to position [73, 0]
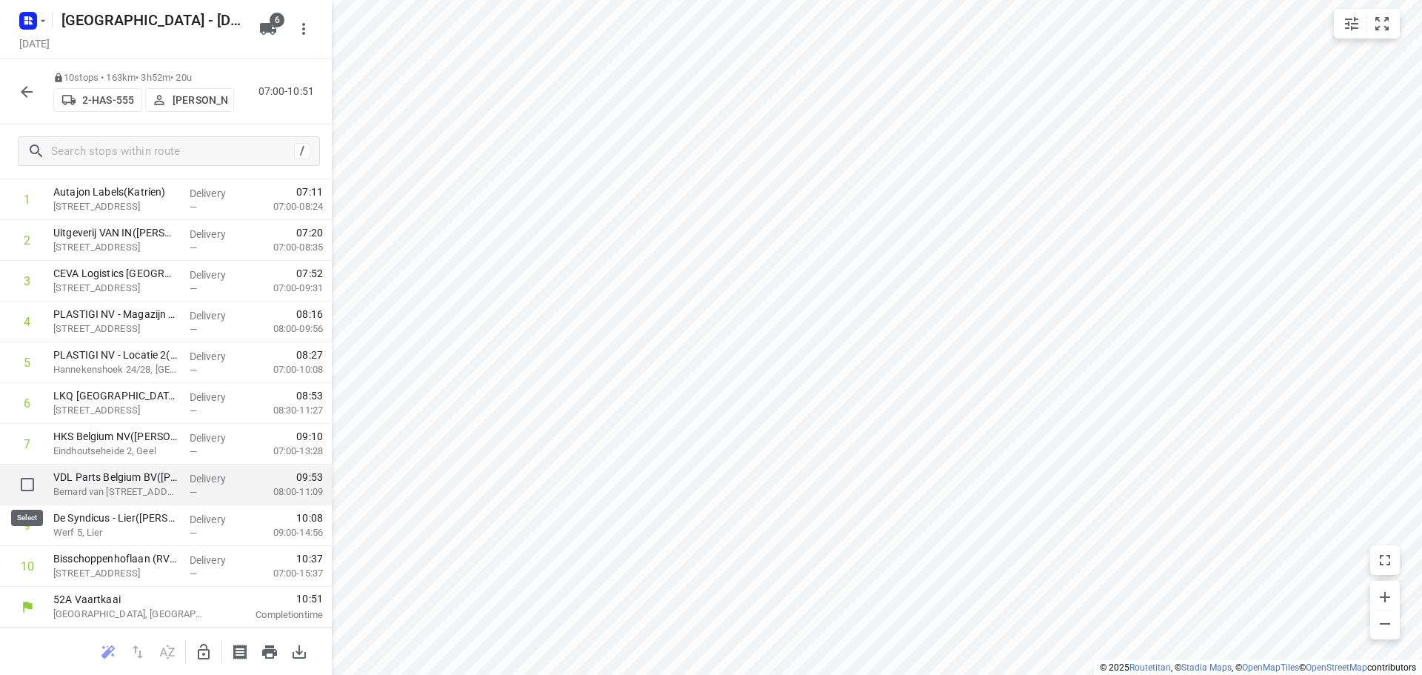
click at [21, 485] on input "checkbox" at bounding box center [28, 485] width 30 height 30
checkbox input "true"
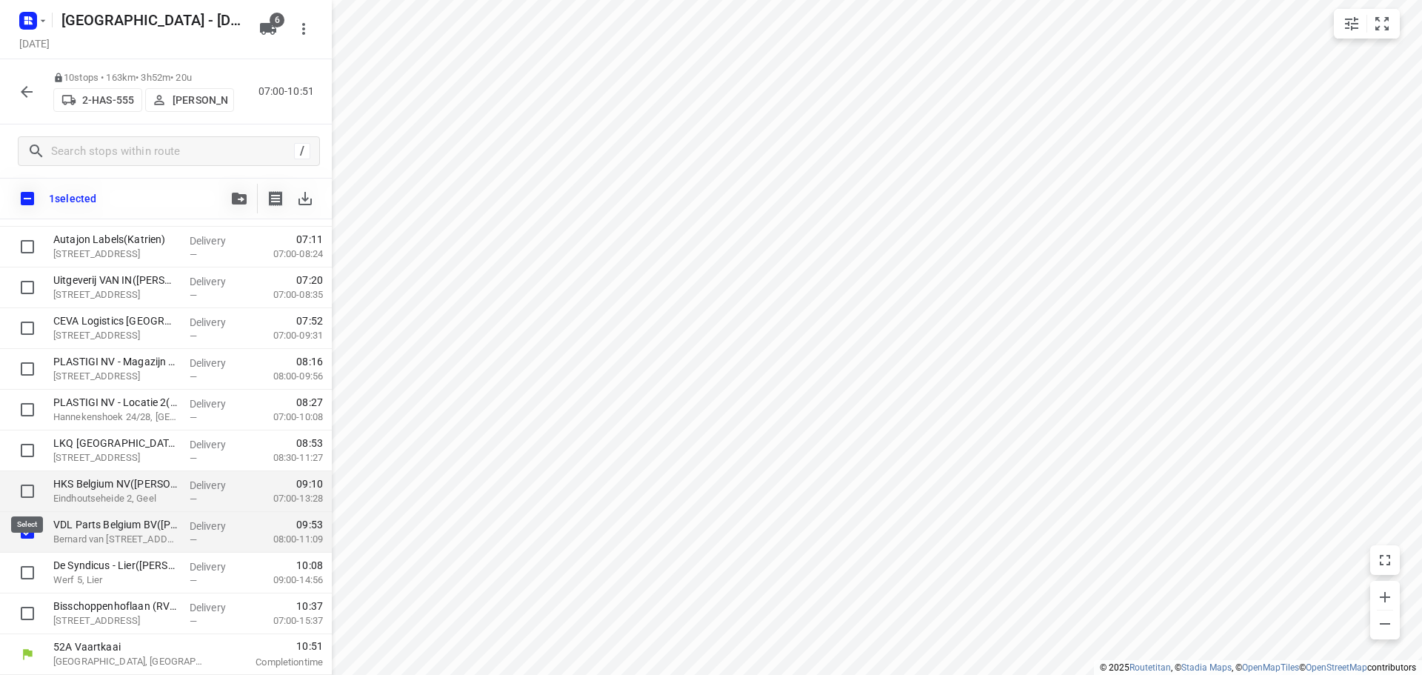
scroll to position [67, 0]
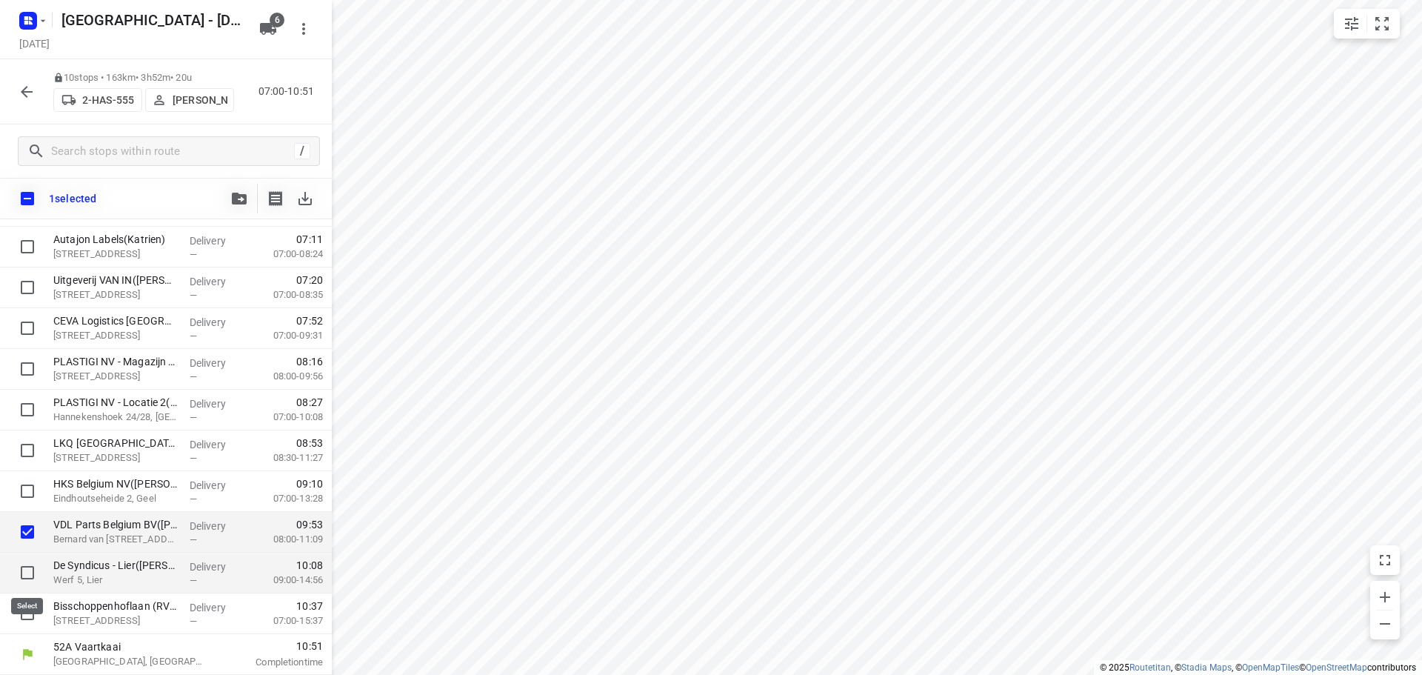
click at [24, 572] on input "checkbox" at bounding box center [28, 573] width 30 height 30
checkbox input "true"
click at [26, 613] on input "checkbox" at bounding box center [28, 614] width 30 height 30
checkbox input "true"
click at [233, 198] on icon "button" at bounding box center [239, 199] width 15 height 12
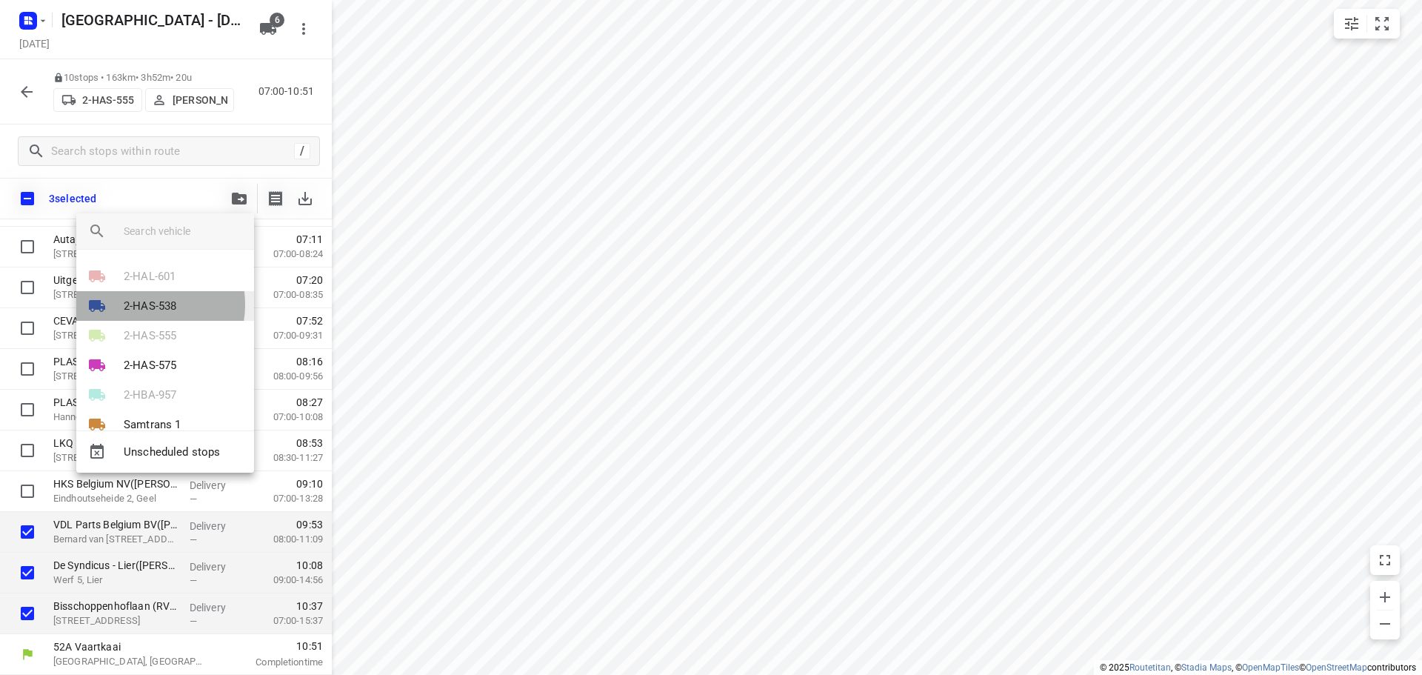
click at [140, 304] on p "2-HAS-538" at bounding box center [150, 306] width 53 height 17
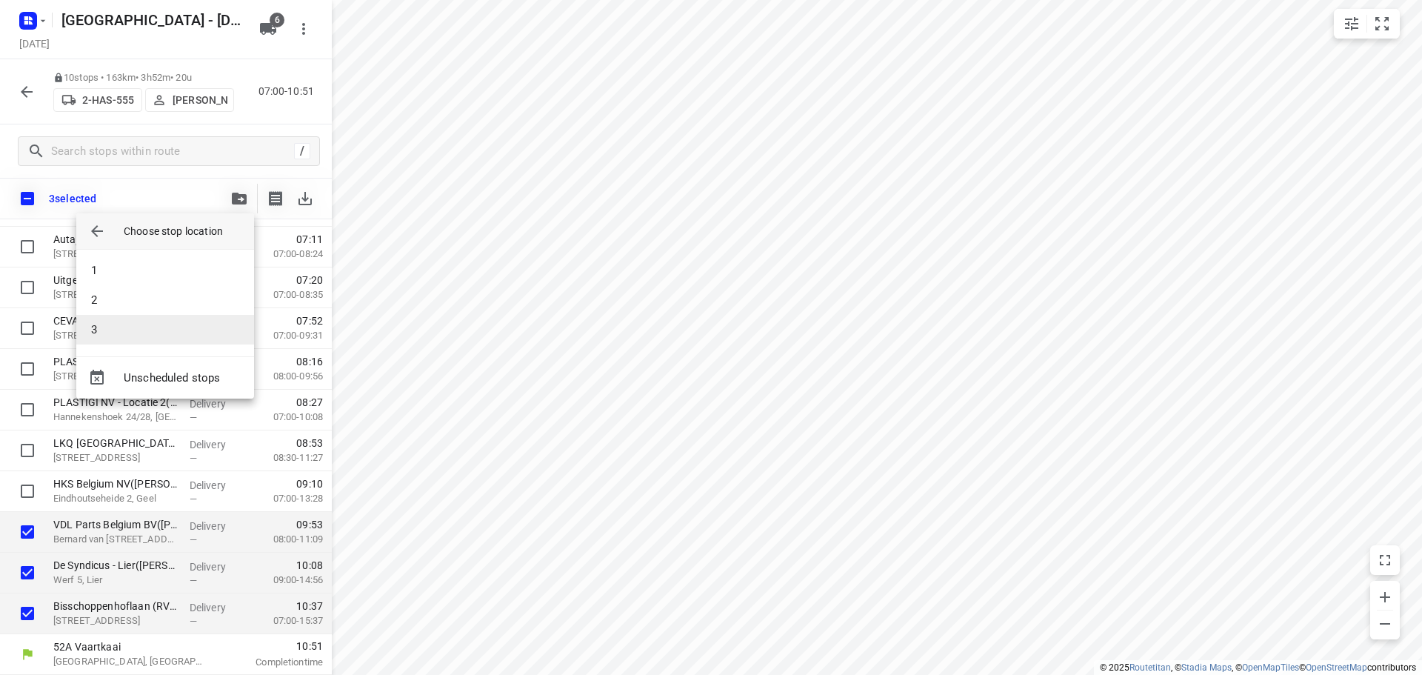
click at [116, 328] on li "3" at bounding box center [165, 330] width 178 height 30
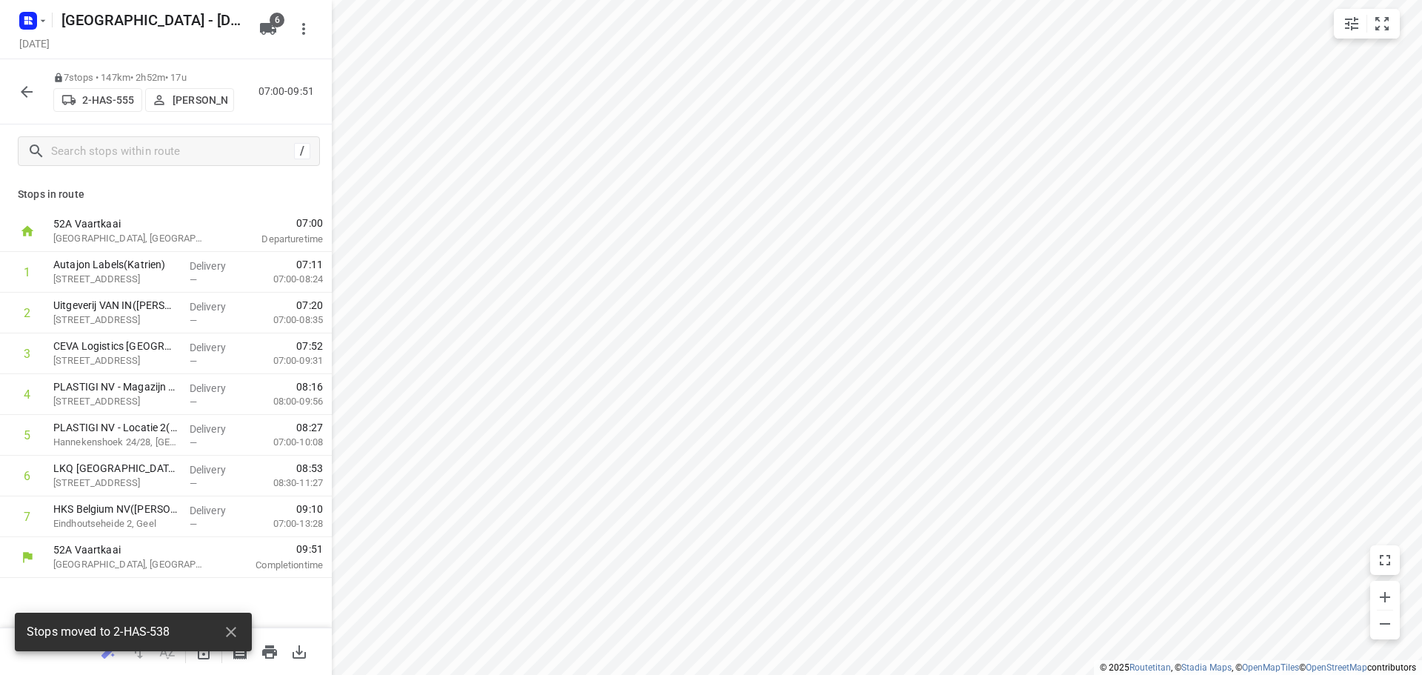
scroll to position [0, 0]
click at [24, 93] on icon "button" at bounding box center [27, 92] width 18 height 18
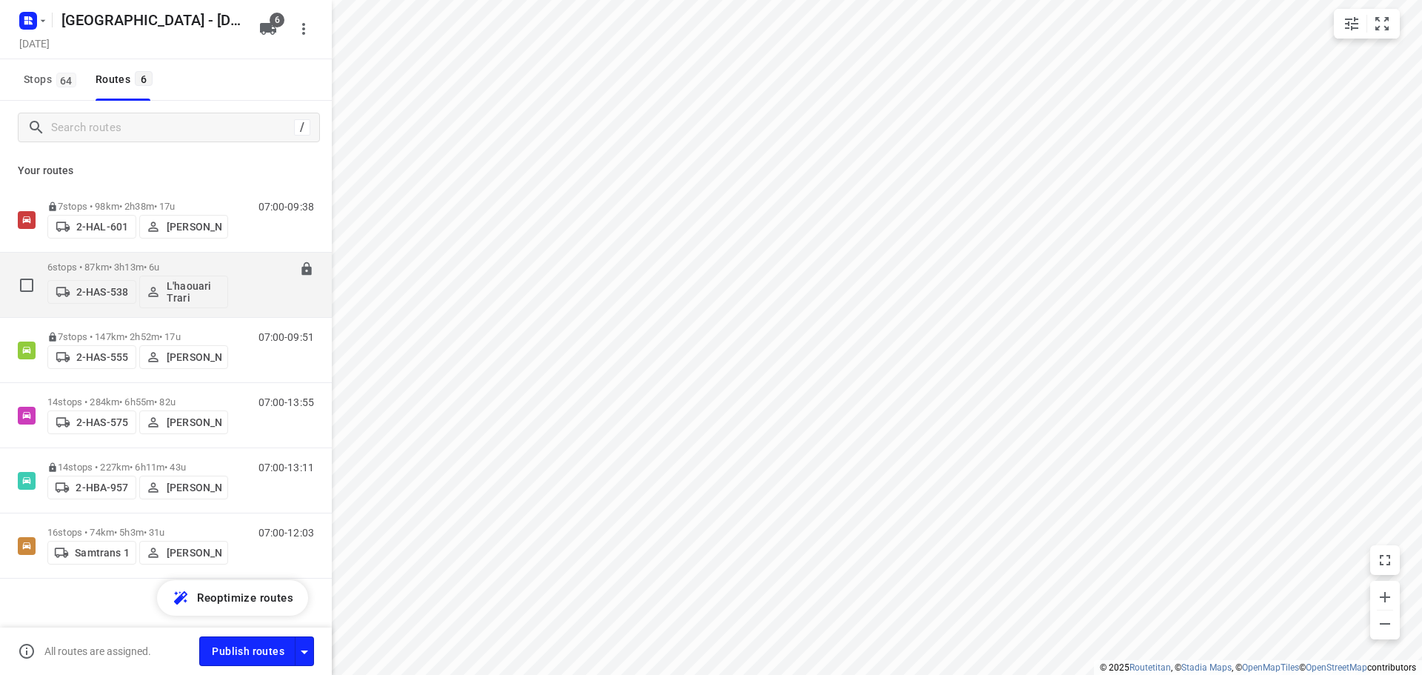
click at [110, 264] on p "6 stops • 87km • 3h13m • 6u" at bounding box center [137, 267] width 181 height 11
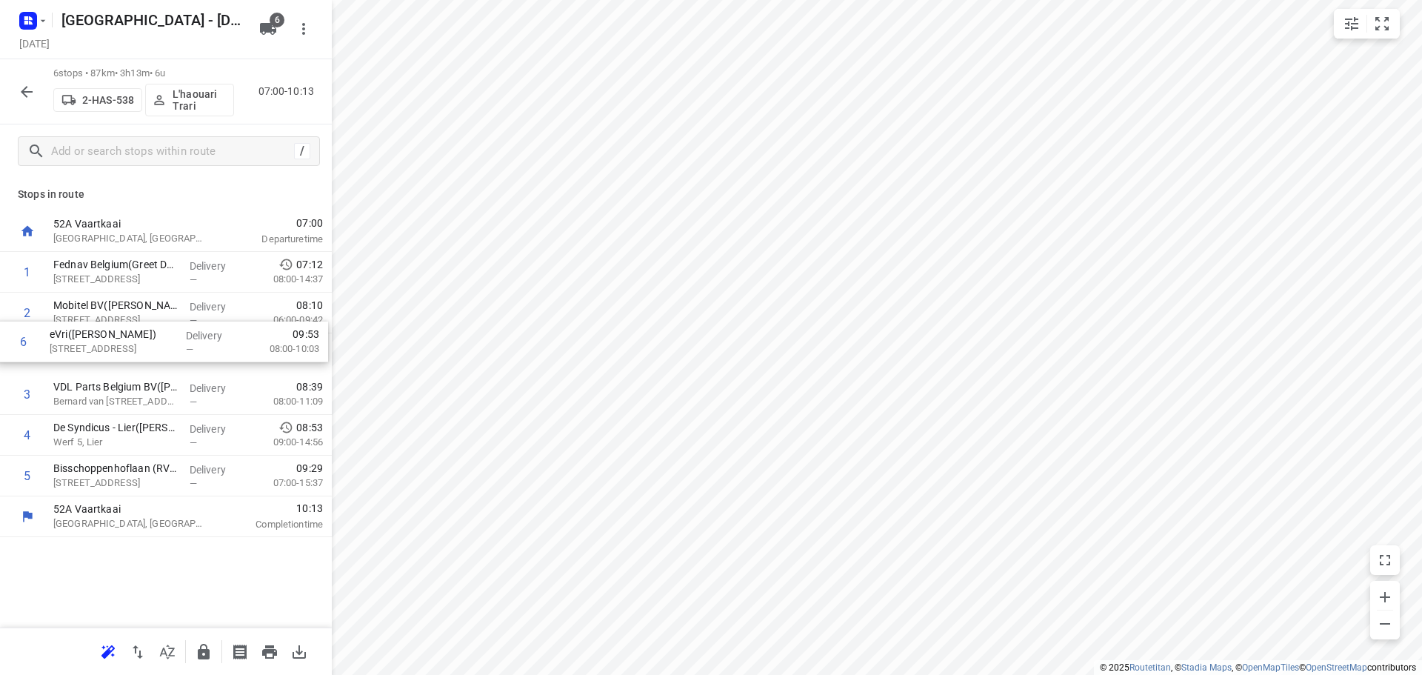
drag, startPoint x: 100, startPoint y: 478, endPoint x: 95, endPoint y: 340, distance: 137.9
click at [95, 340] on div "1 Fednav Belgium(Greet De Vilder) [STREET_ADDRESS] Delivery — 07:12 08:00-14:37…" at bounding box center [166, 374] width 332 height 244
drag, startPoint x: 100, startPoint y: 433, endPoint x: 94, endPoint y: 387, distance: 47.0
click at [94, 387] on div "1 Fednav [GEOGRAPHIC_DATA](Greet De Vilder) [STREET_ADDRESS] Delivery — 07:12 0…" at bounding box center [166, 374] width 332 height 244
drag, startPoint x: 104, startPoint y: 475, endPoint x: 101, endPoint y: 267, distance: 208.2
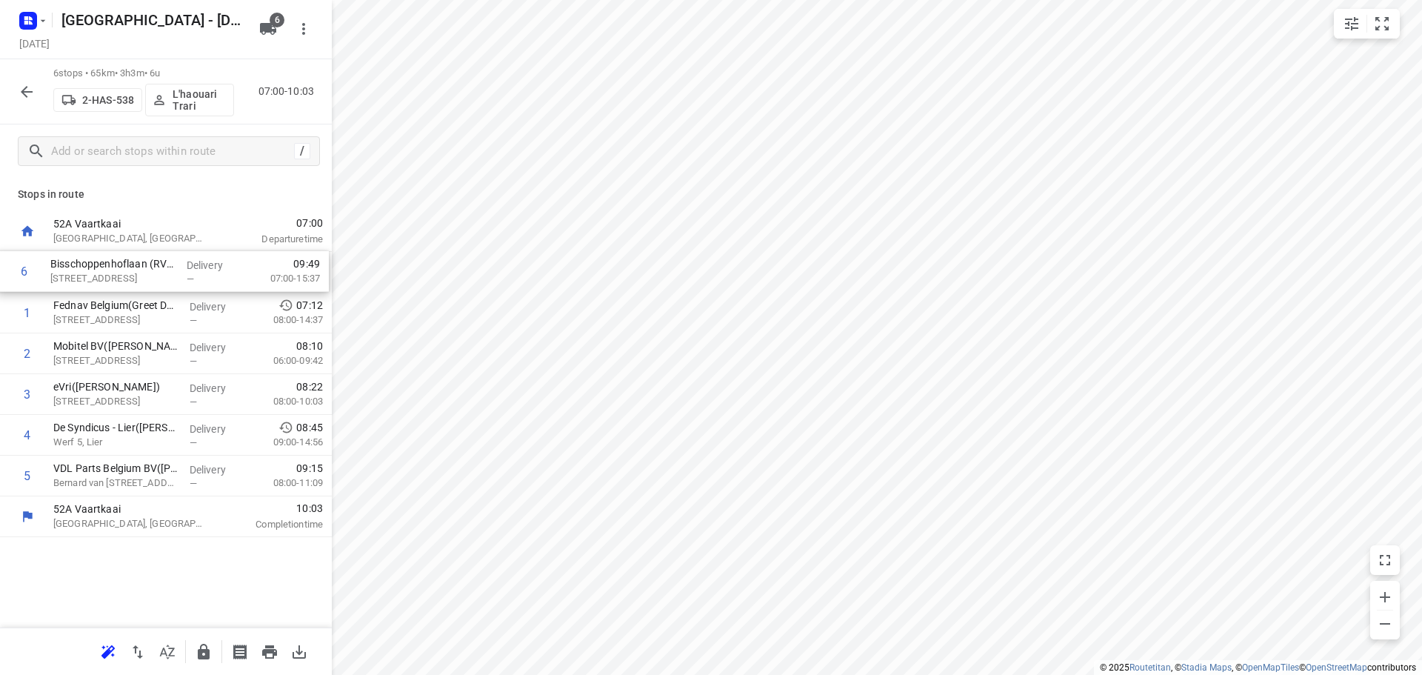
click at [101, 267] on div "1 Fednav [GEOGRAPHIC_DATA](Greet De Vilder) [STREET_ADDRESS] Delivery — 07:12 0…" at bounding box center [166, 374] width 332 height 244
click at [24, 88] on icon "button" at bounding box center [27, 92] width 12 height 12
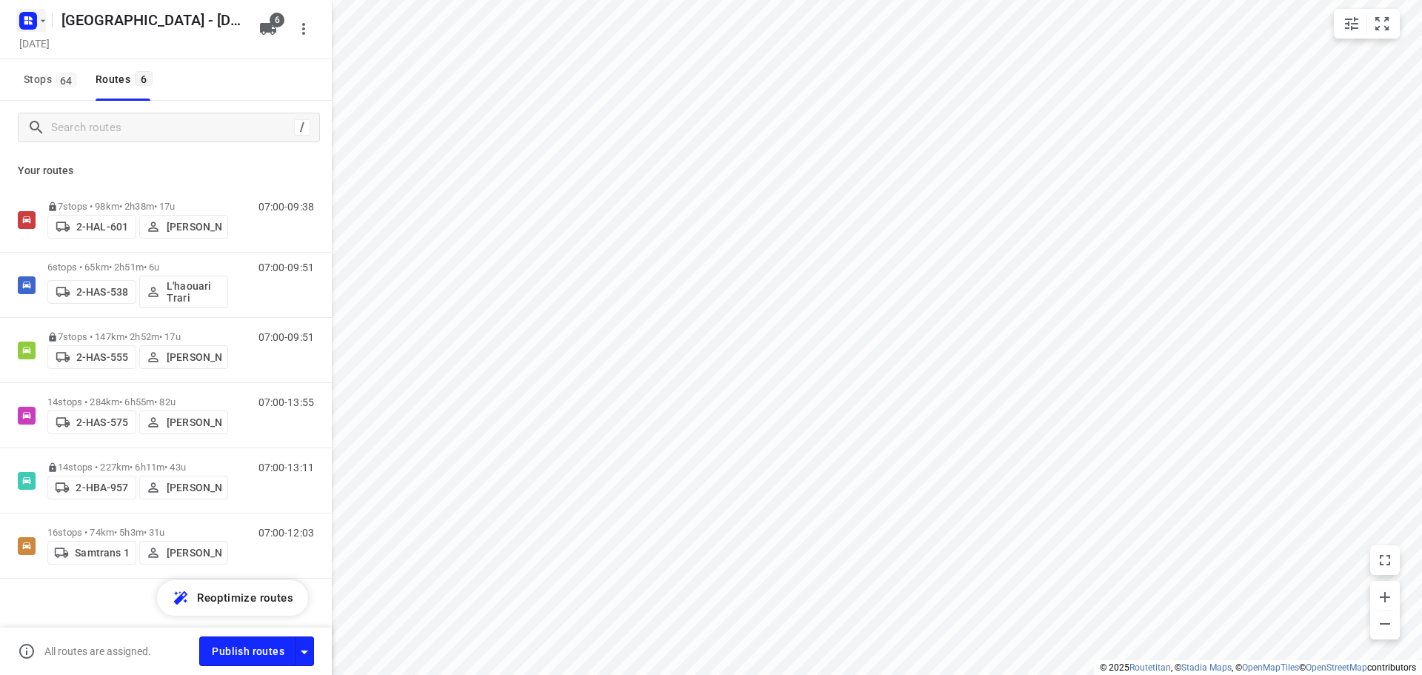
click at [47, 21] on icon "button" at bounding box center [43, 21] width 12 height 12
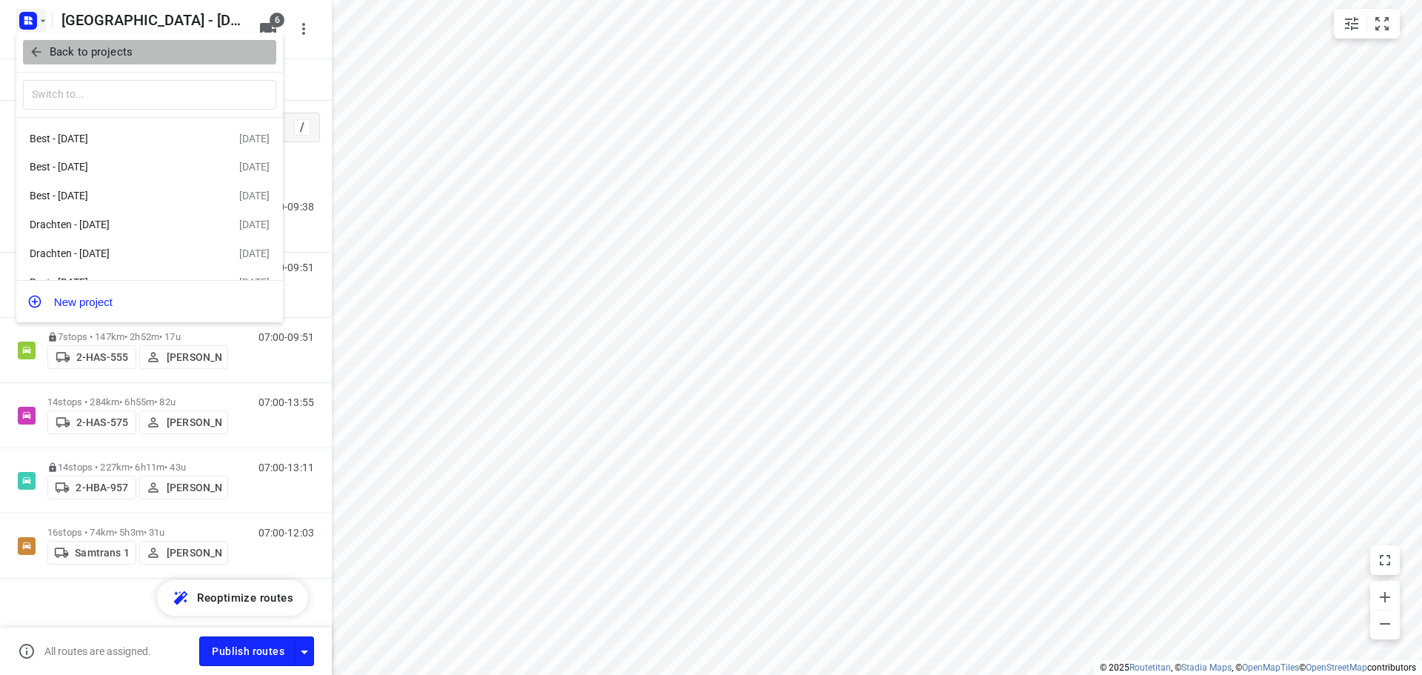
click at [59, 47] on p "Back to projects" at bounding box center [91, 52] width 83 height 17
